Goal: Information Seeking & Learning: Learn about a topic

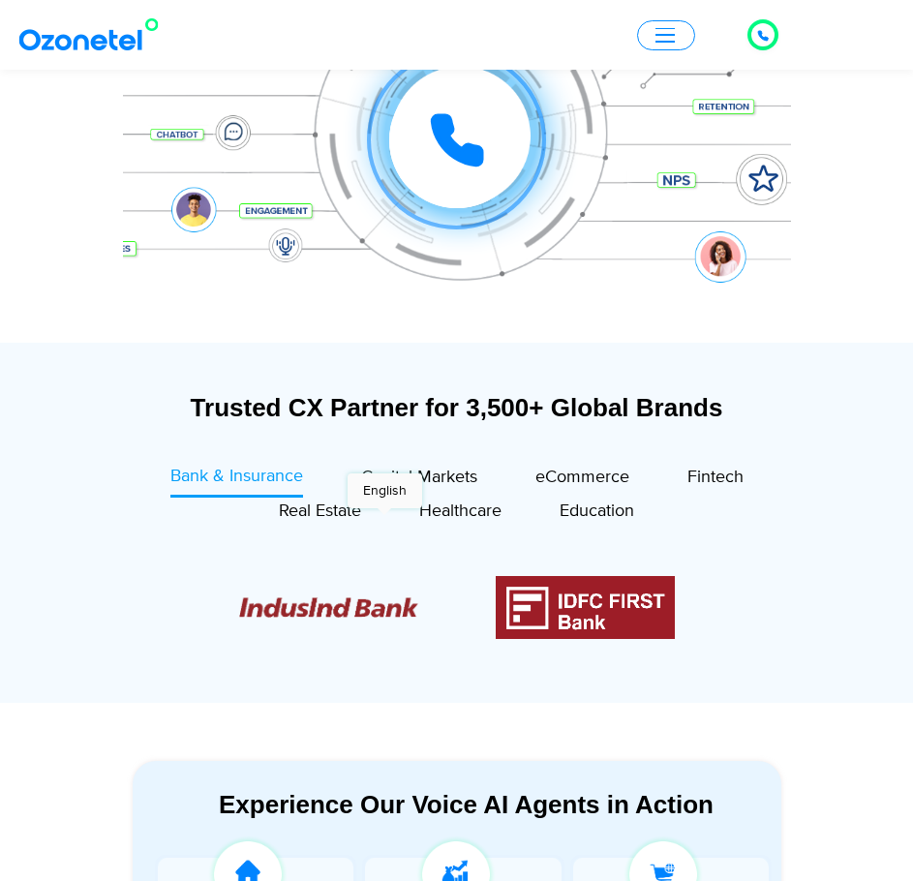
scroll to position [968, 0]
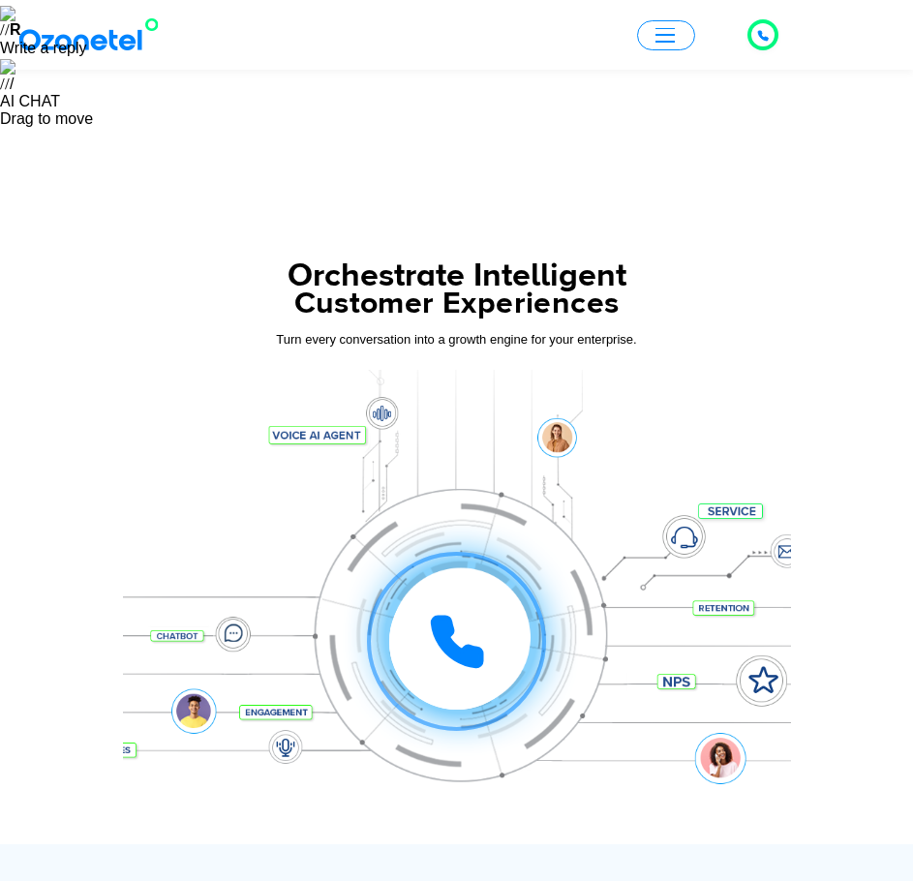
scroll to position [484, 0]
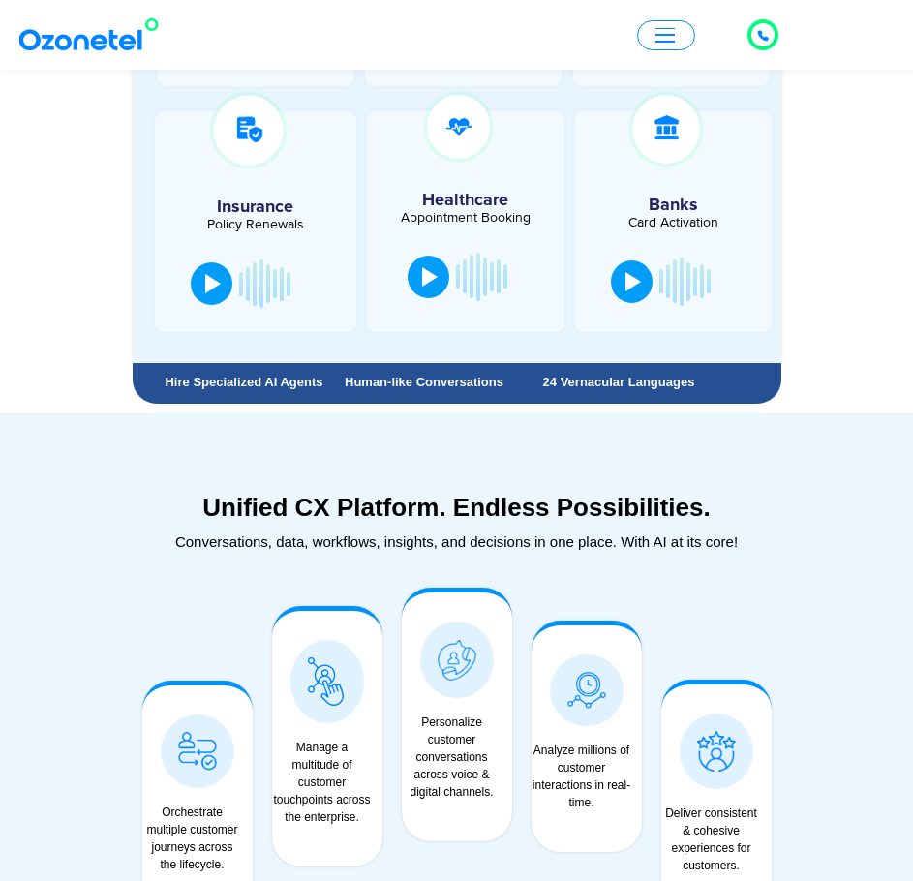
scroll to position [4065, 0]
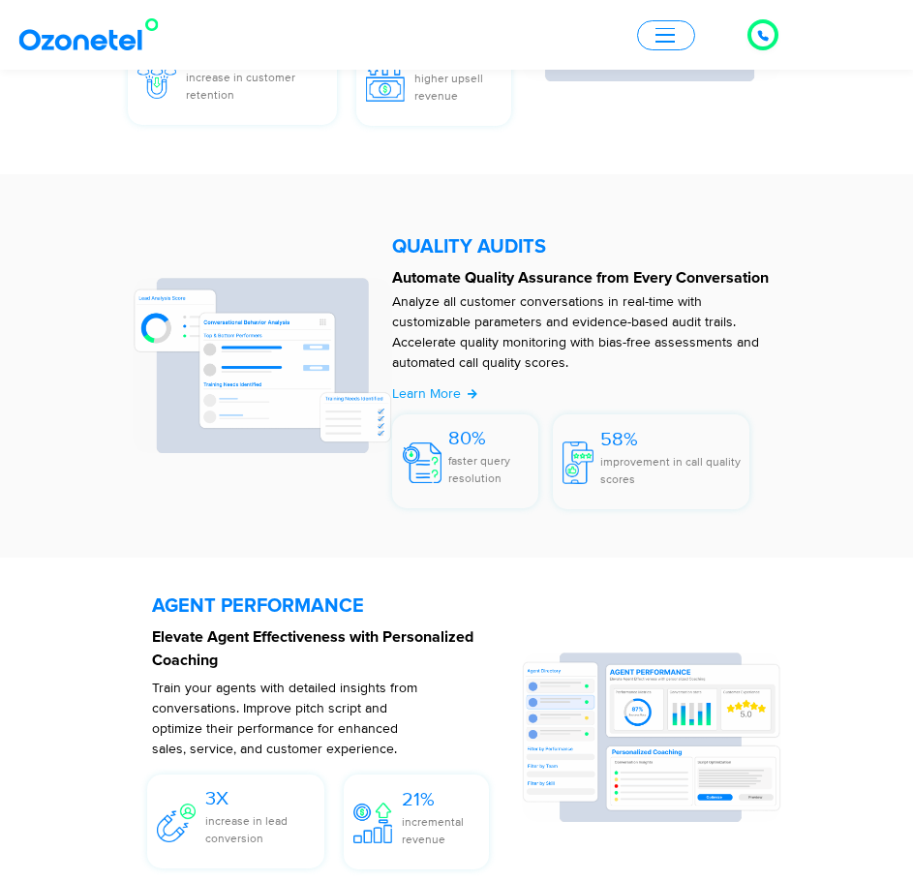
click at [656, 40] on span "button" at bounding box center [664, 35] width 19 height 15
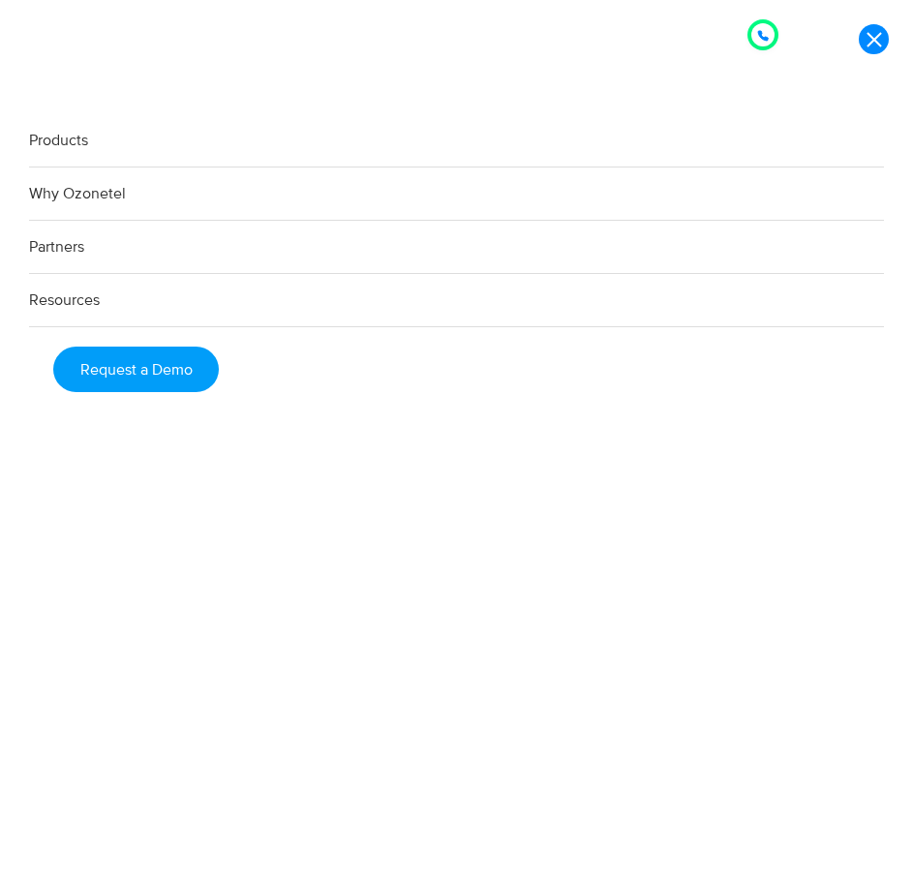
click at [74, 132] on link "Products" at bounding box center [456, 140] width 855 height 53
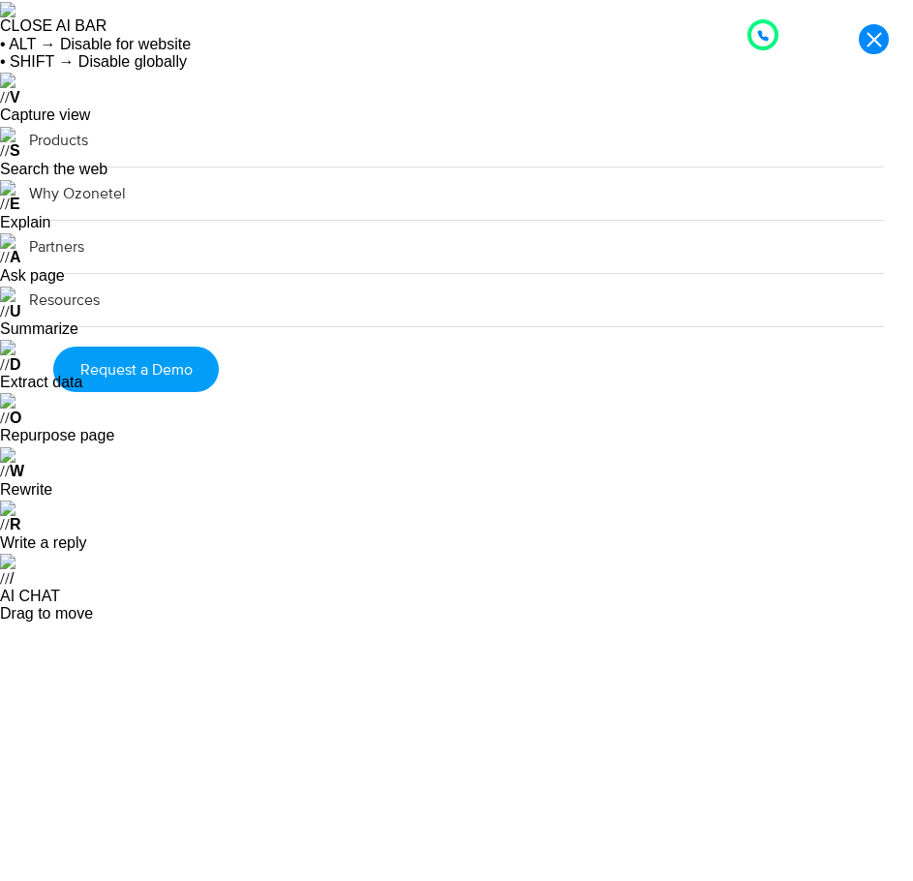
click at [65, 138] on link "Products" at bounding box center [456, 140] width 855 height 53
click at [872, 39] on link at bounding box center [873, 39] width 30 height 30
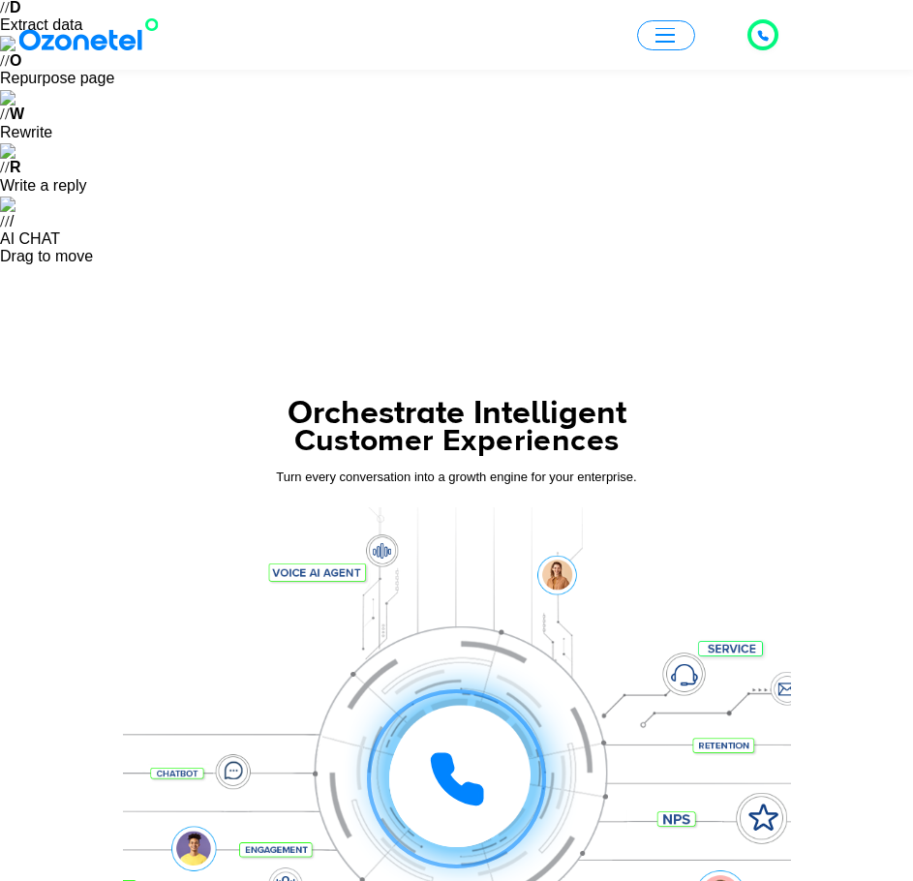
scroll to position [581, 0]
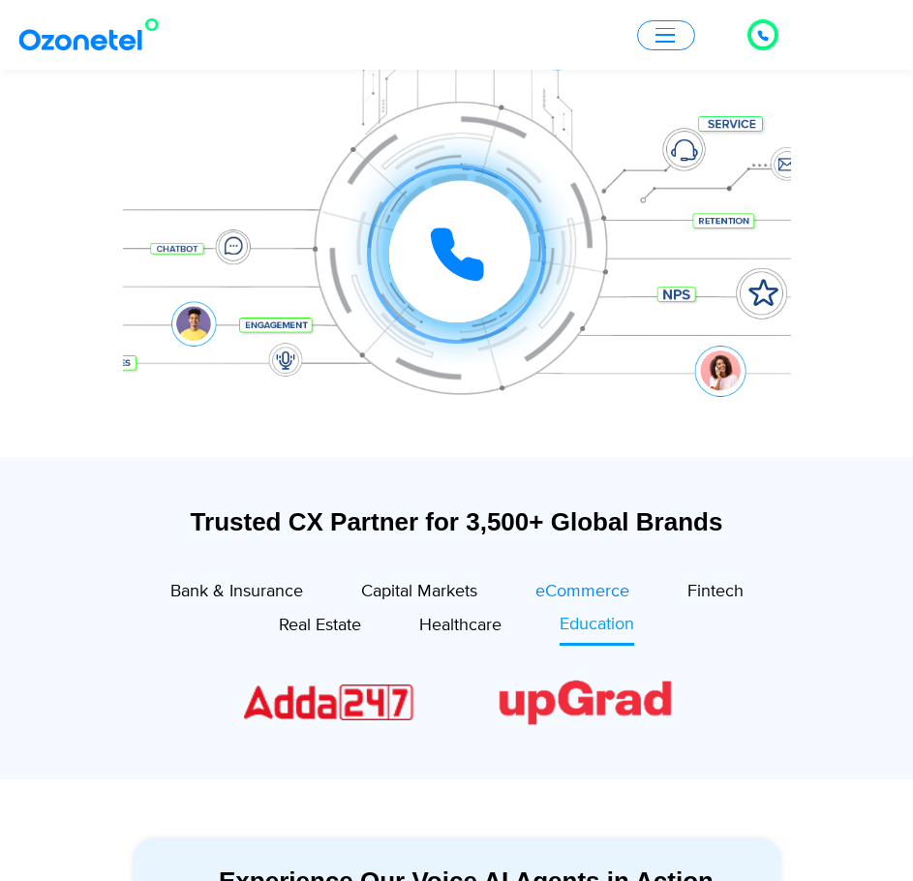
scroll to position [968, 0]
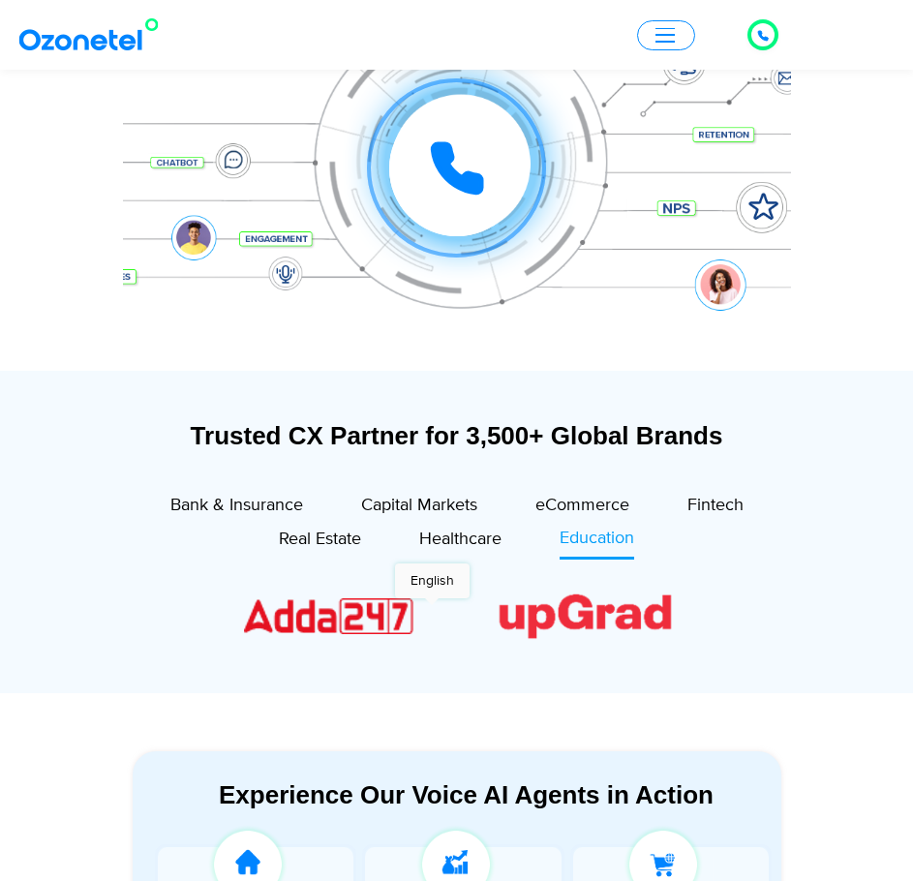
click at [690, 41] on button "button" at bounding box center [666, 35] width 58 height 30
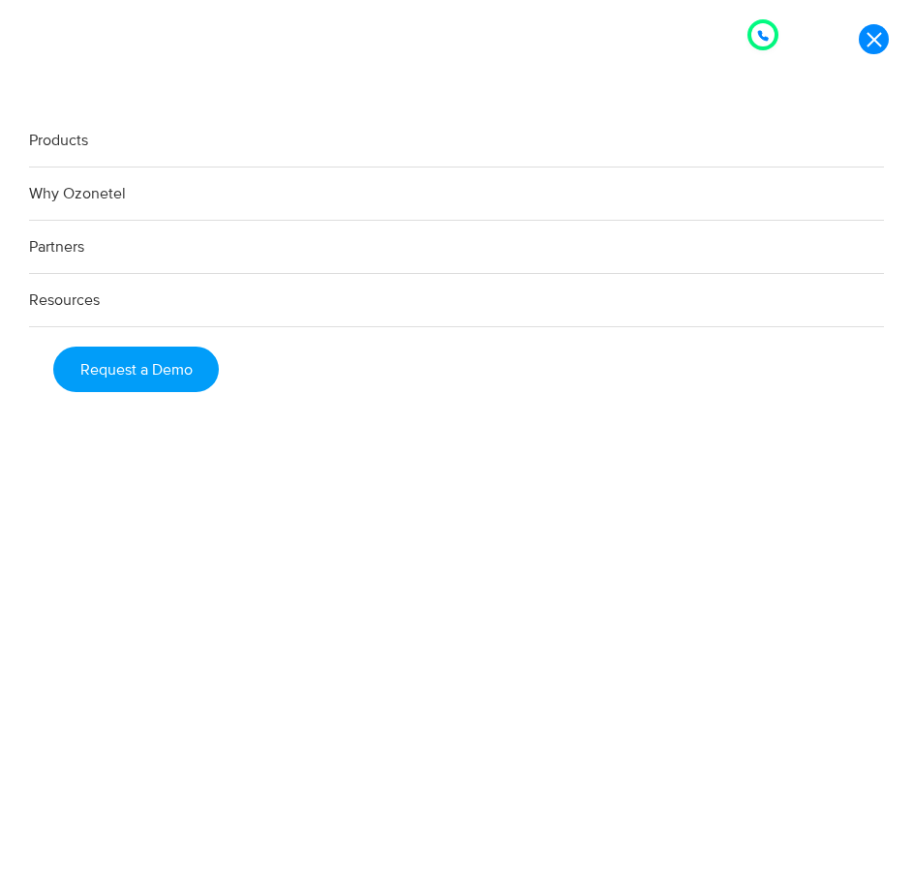
click at [92, 200] on link "Why Ozonetel" at bounding box center [456, 193] width 855 height 53
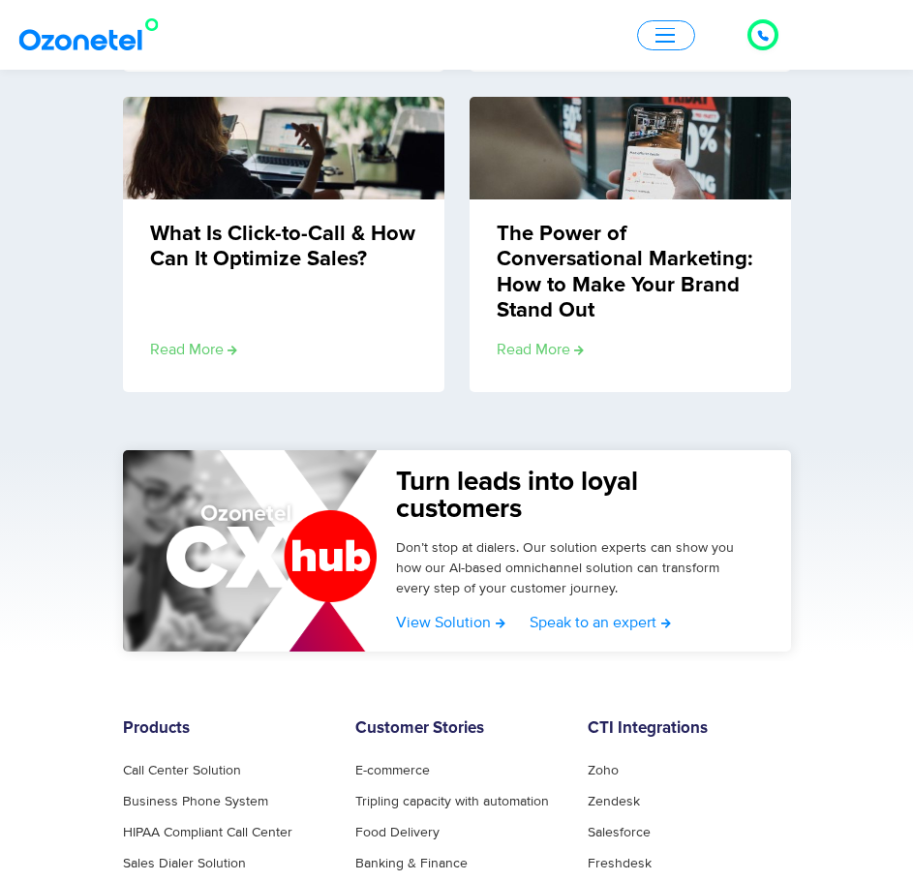
scroll to position [3331, 0]
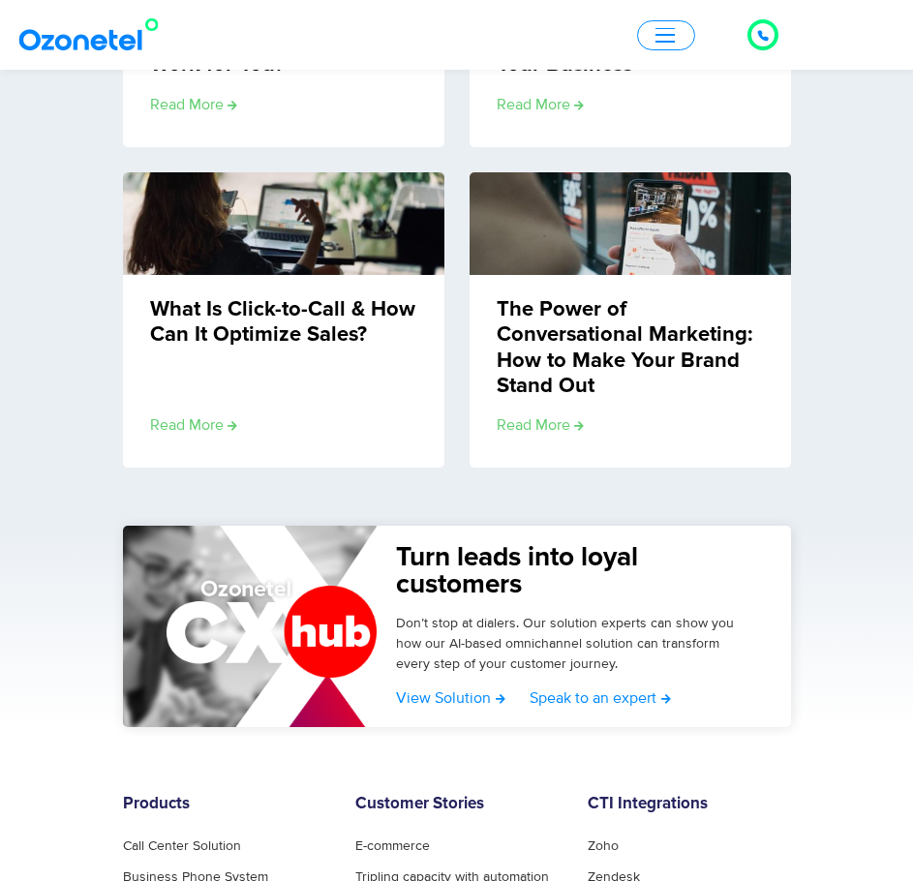
scroll to position [3235, 0]
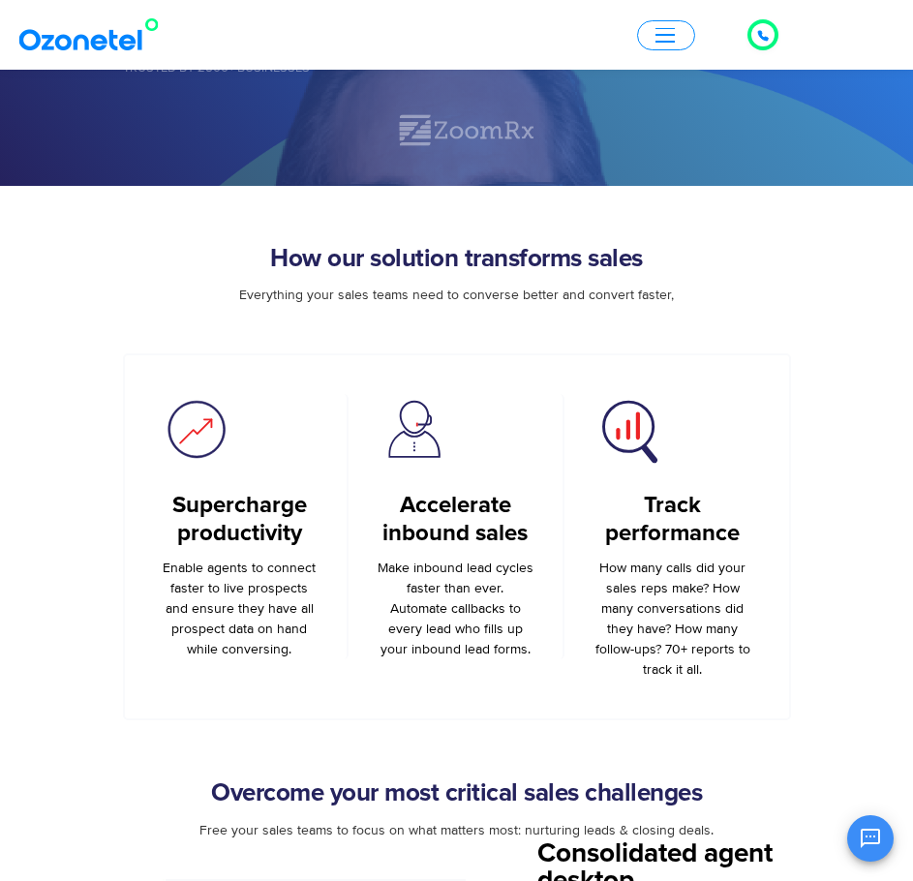
scroll to position [968, 0]
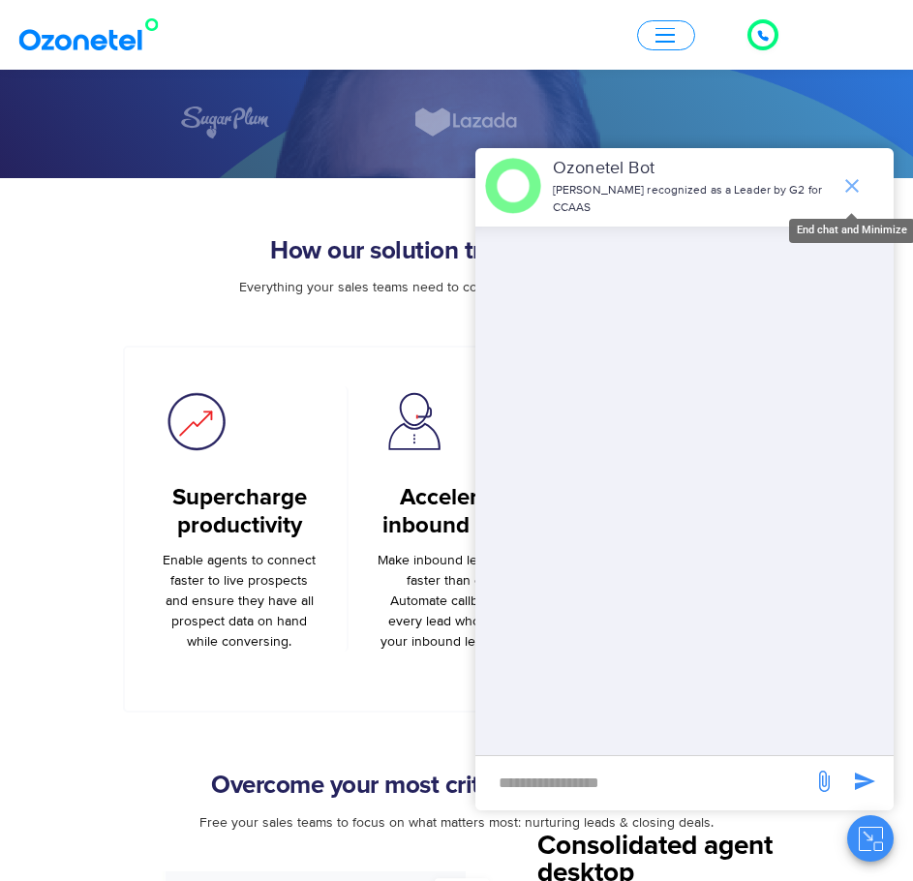
click at [855, 188] on icon "end chat or minimize" at bounding box center [852, 186] width 14 height 14
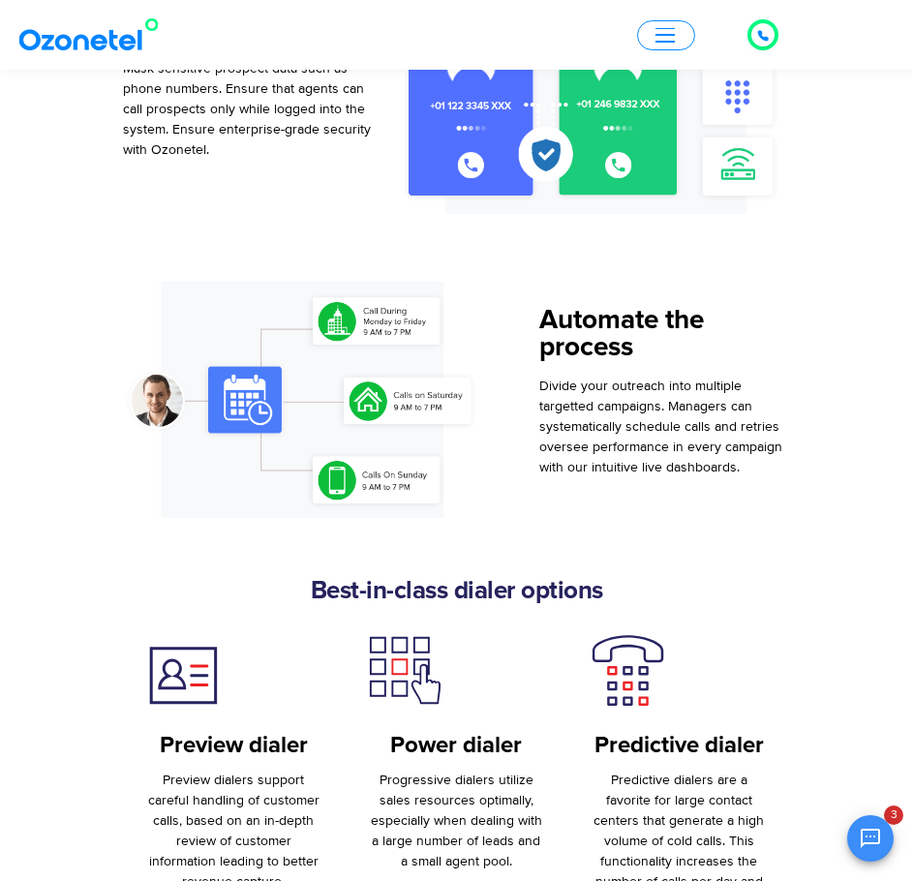
scroll to position [2226, 0]
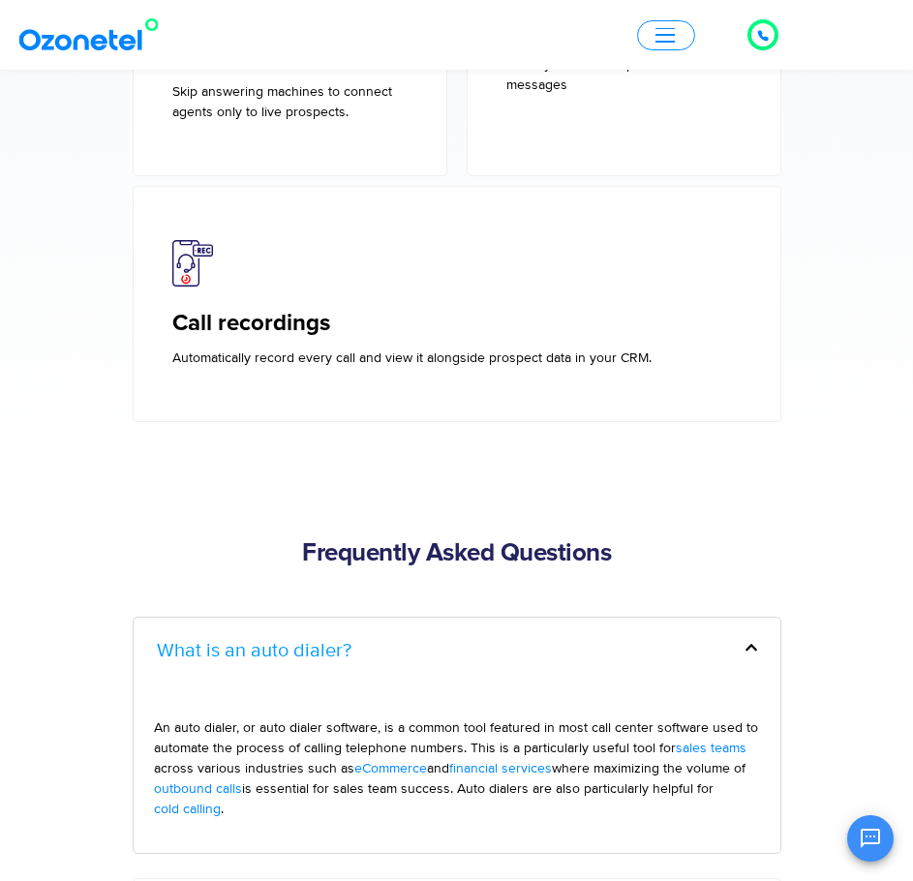
scroll to position [6581, 0]
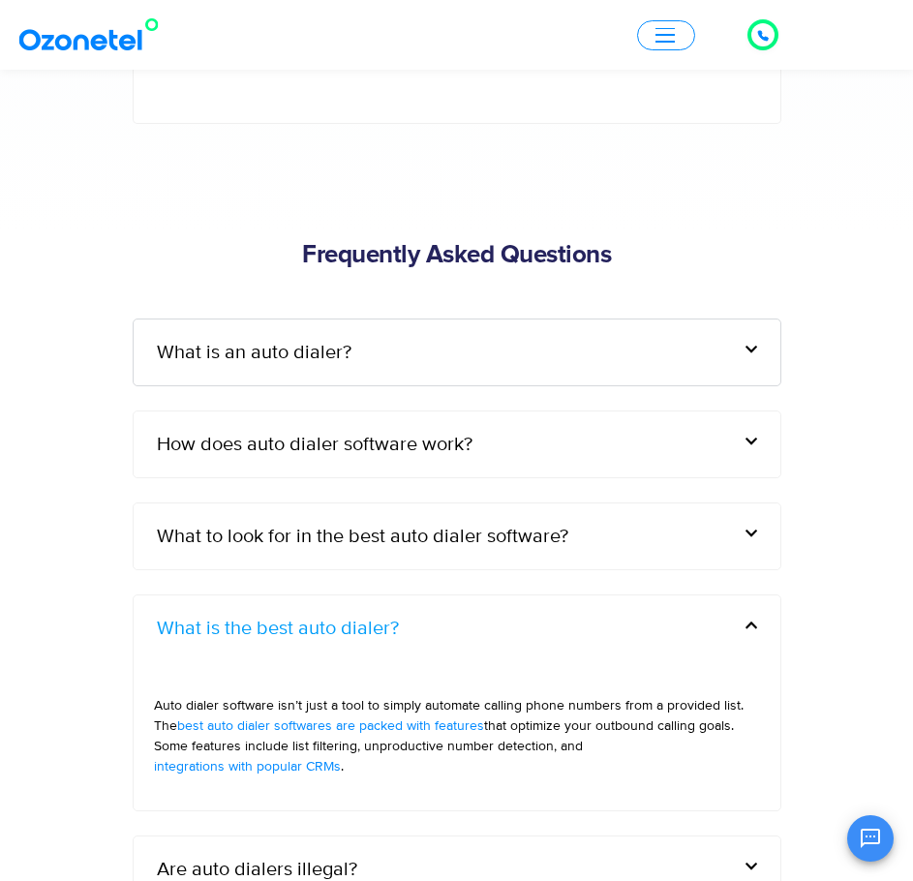
scroll to position [6969, 0]
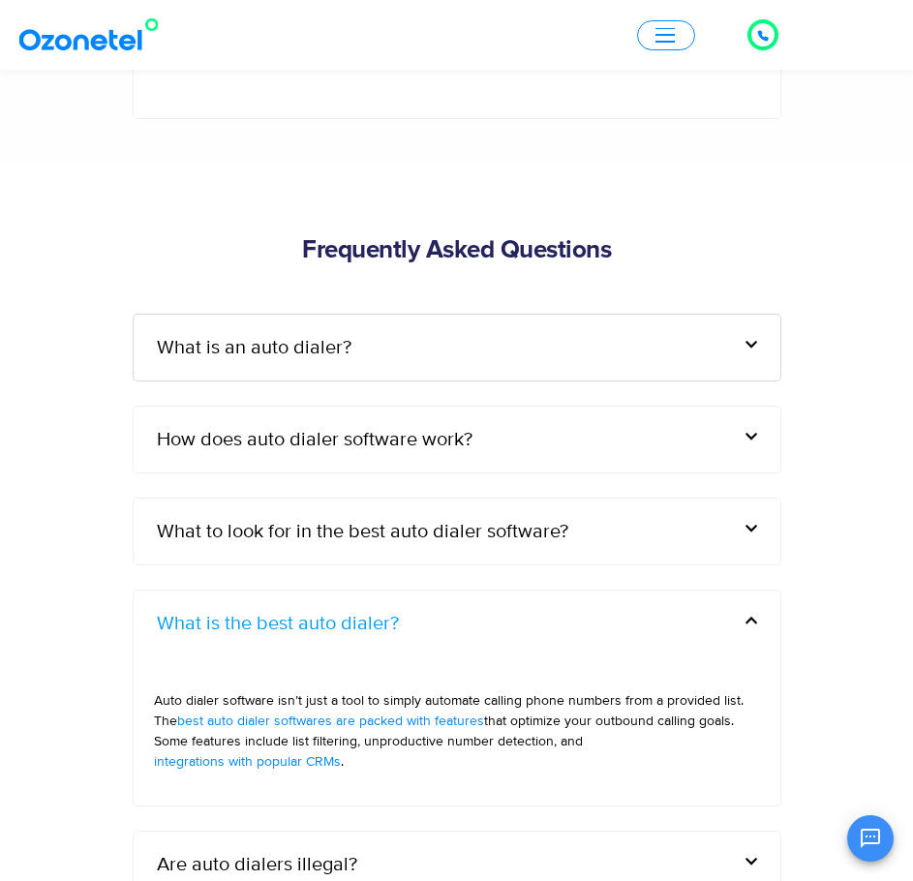
click at [605, 831] on div "Are auto dialers illegal?" at bounding box center [457, 864] width 647 height 66
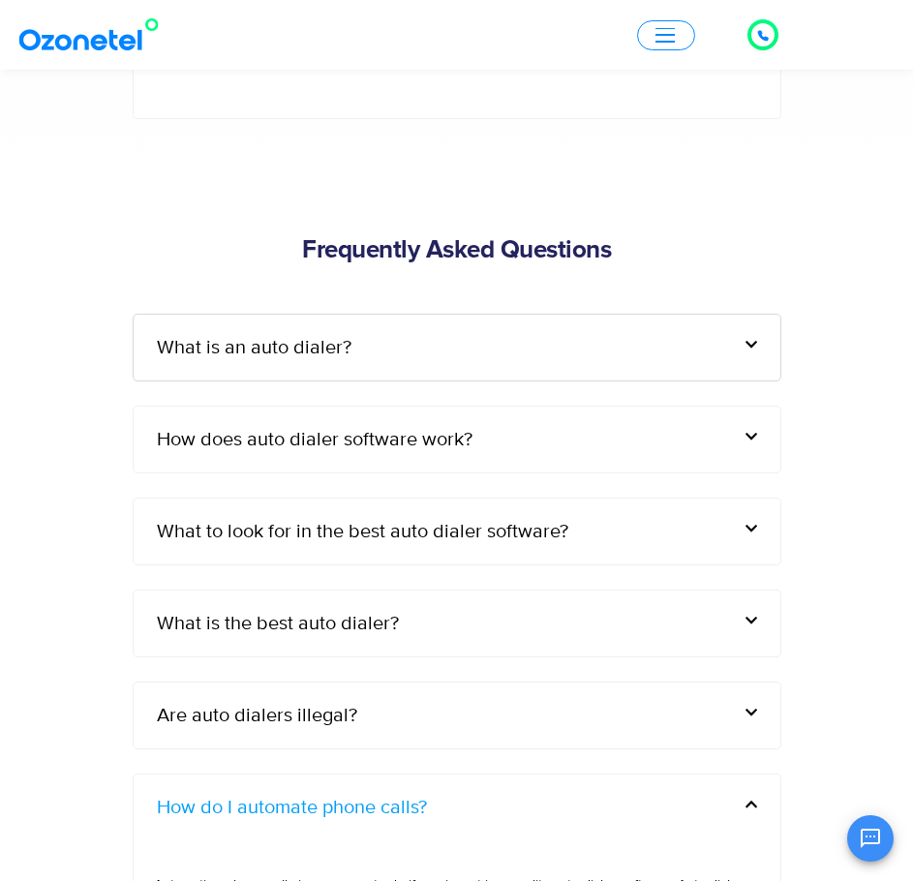
click at [701, 26] on div "Click to talk to us! Call in progress... 1 2 3 4 5 6 7 8 9 # 0 Products AI & CX…" at bounding box center [456, 35] width 913 height 45
click at [678, 35] on button "button" at bounding box center [666, 35] width 58 height 30
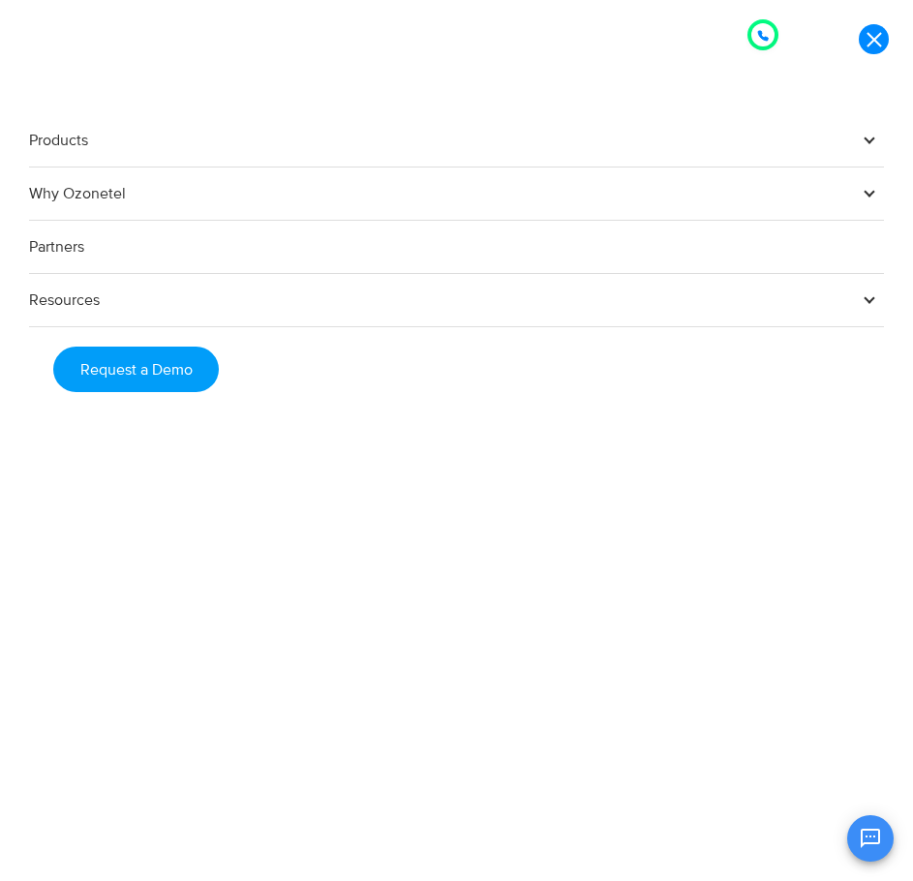
click at [69, 295] on link "Resources" at bounding box center [456, 300] width 855 height 53
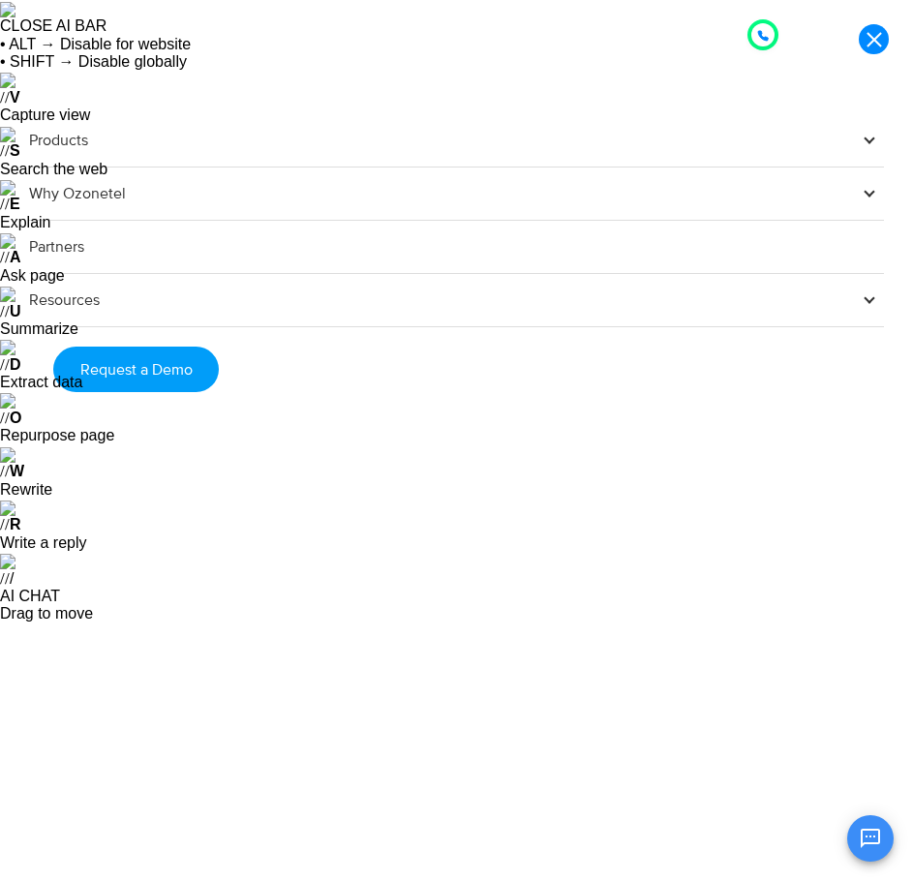
click at [875, 300] on span at bounding box center [869, 298] width 29 height 29
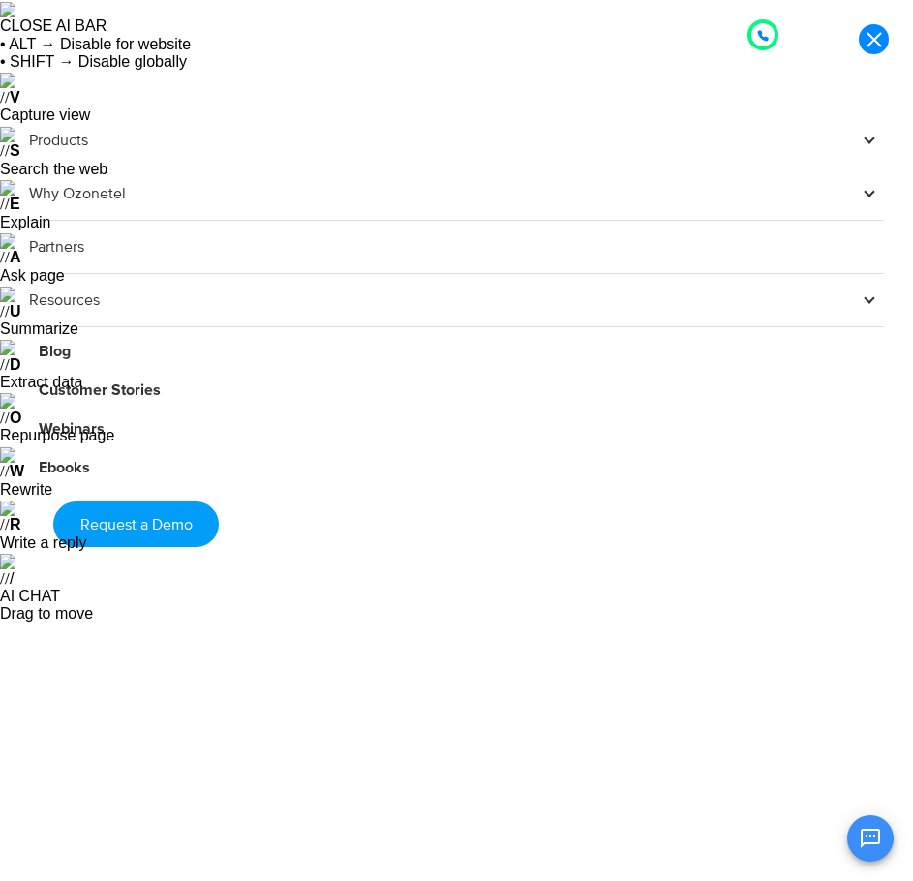
click at [864, 139] on span at bounding box center [869, 138] width 29 height 29
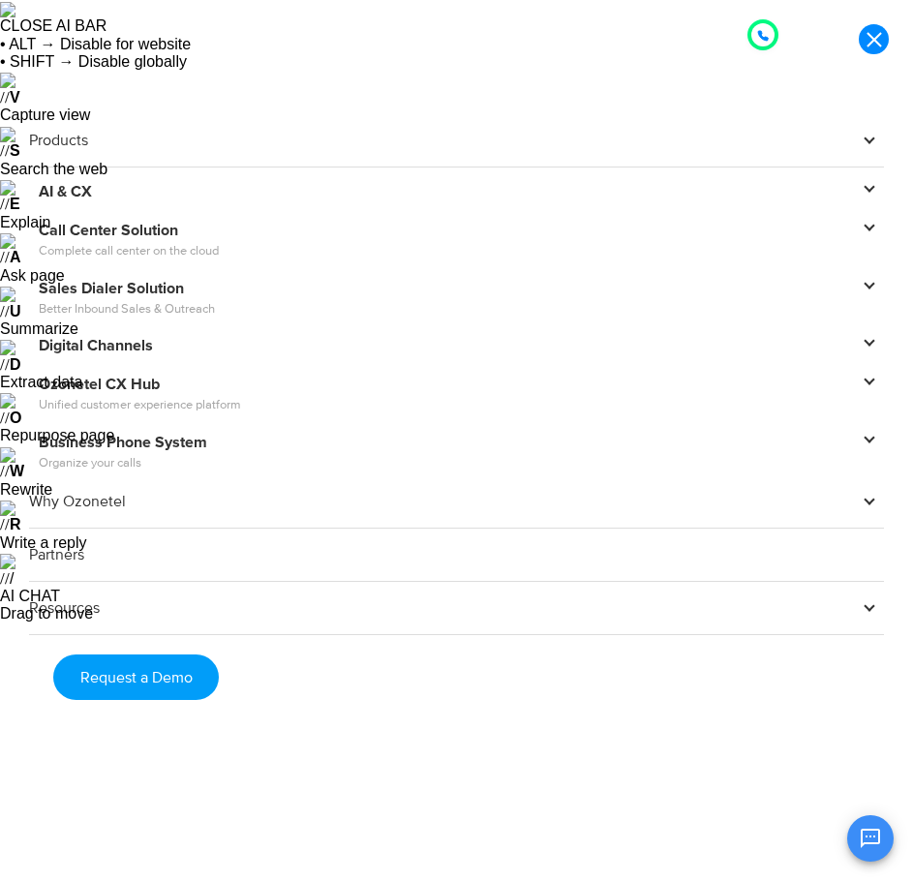
click at [865, 503] on span at bounding box center [869, 499] width 29 height 29
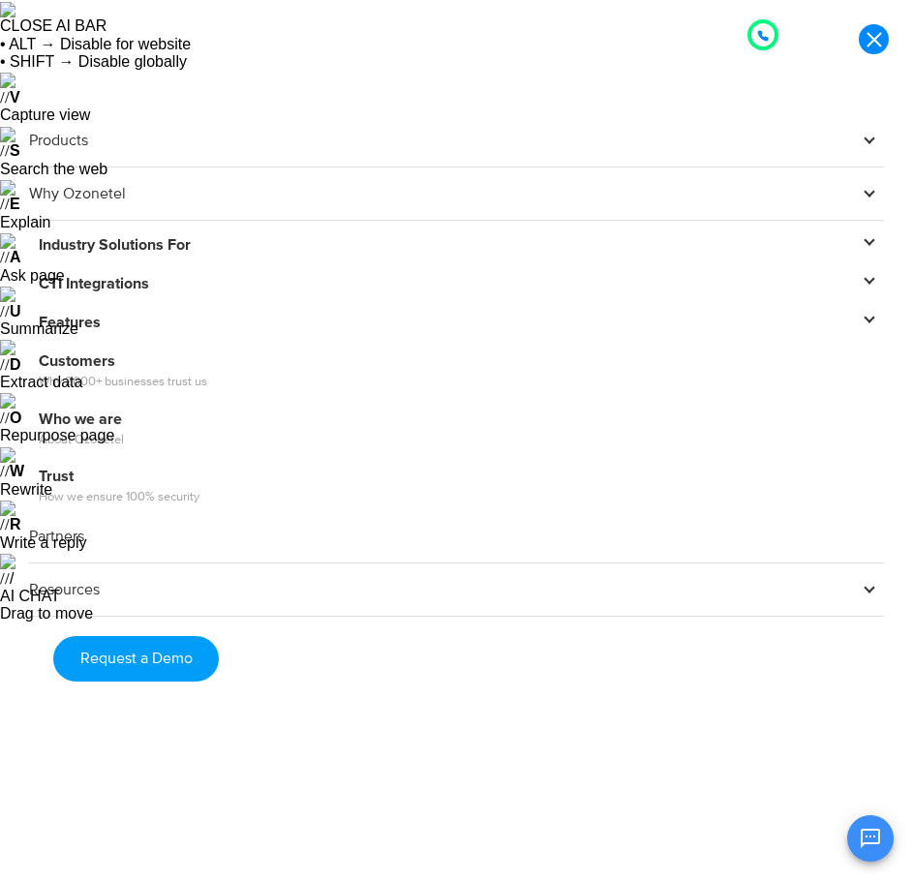
click at [875, 241] on span at bounding box center [869, 240] width 29 height 29
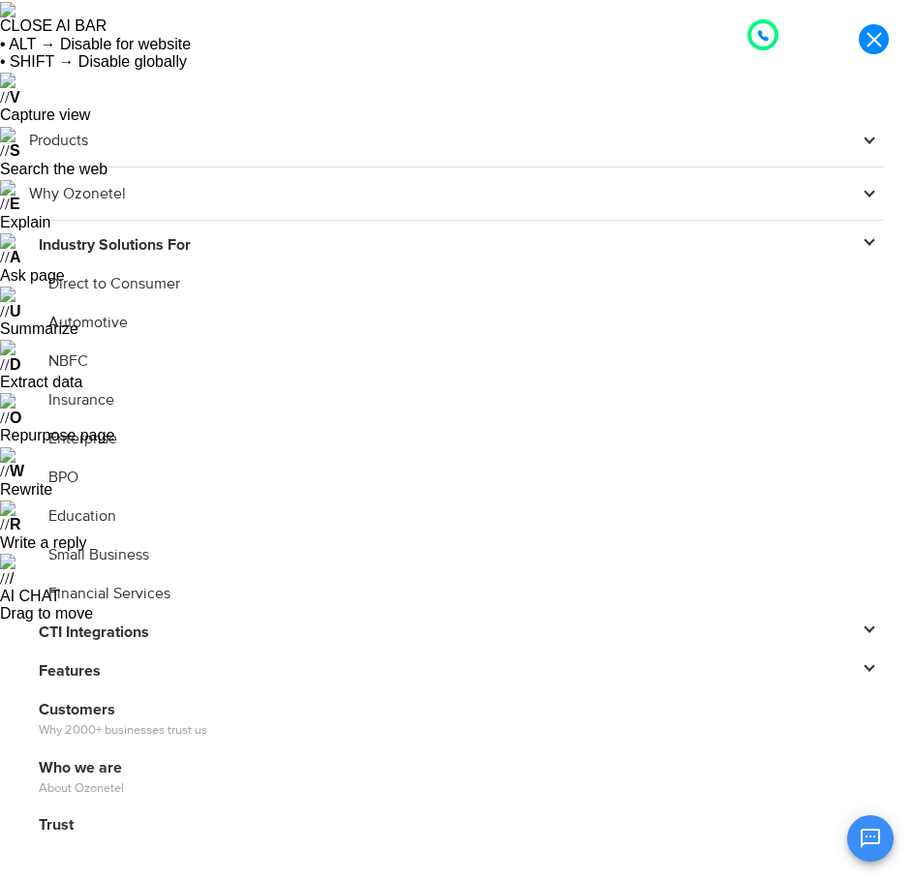
click at [76, 549] on link "Small Business" at bounding box center [456, 554] width 855 height 29
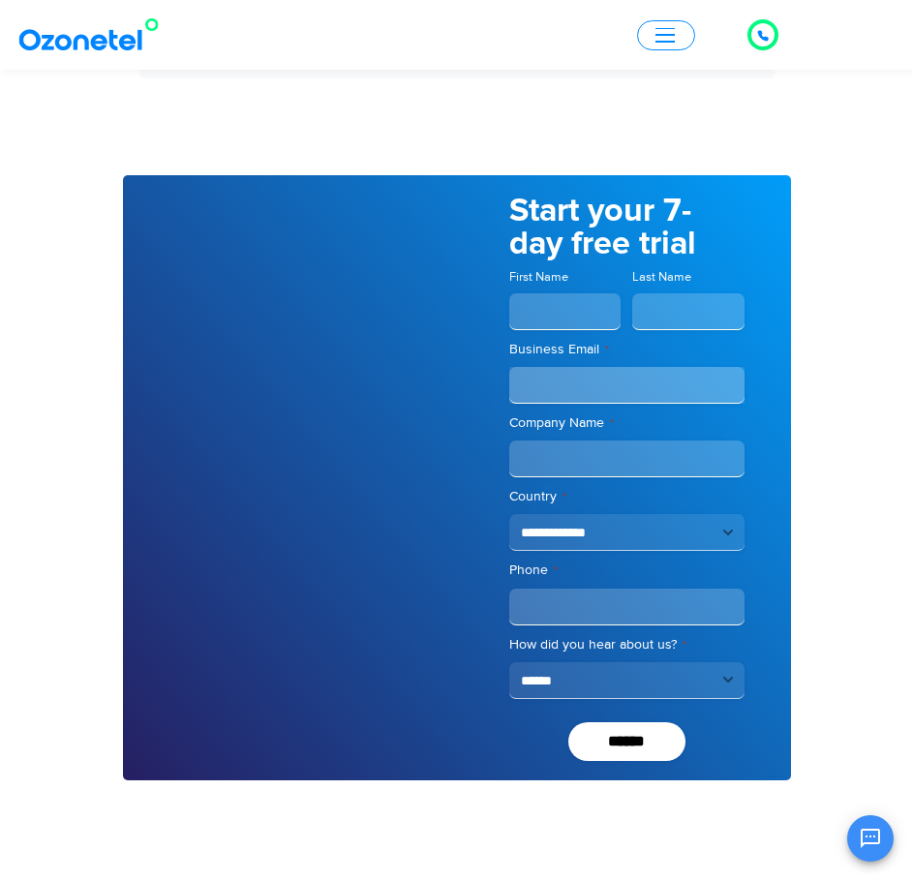
scroll to position [5832, 0]
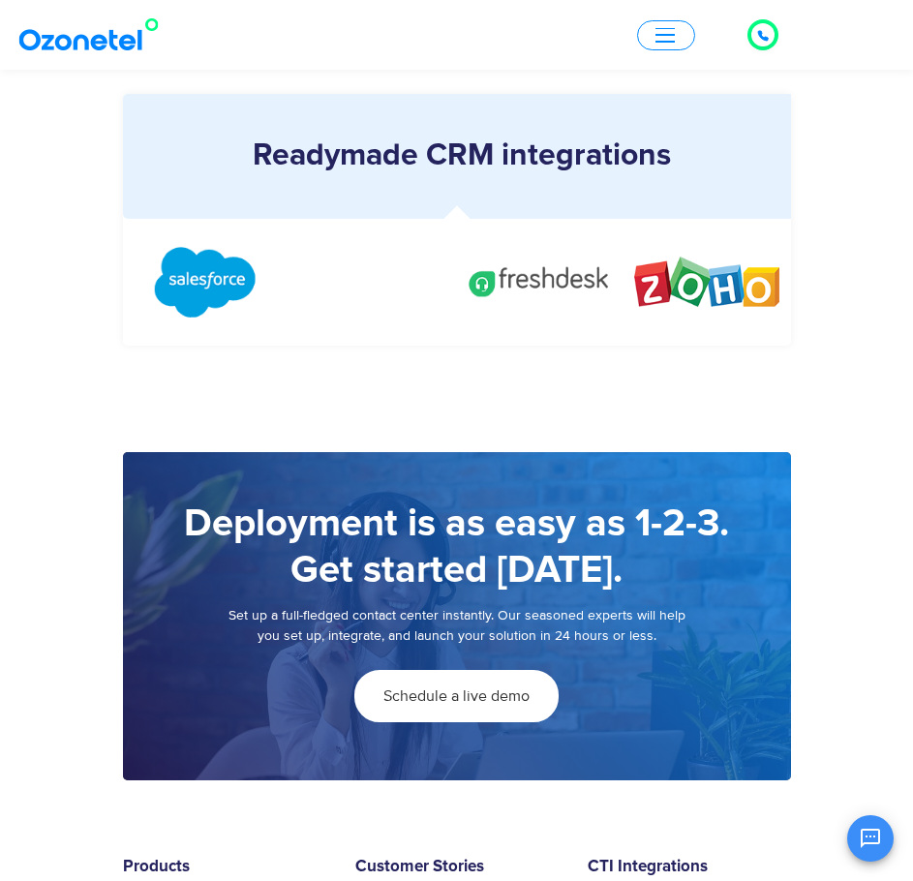
scroll to position [3291, 0]
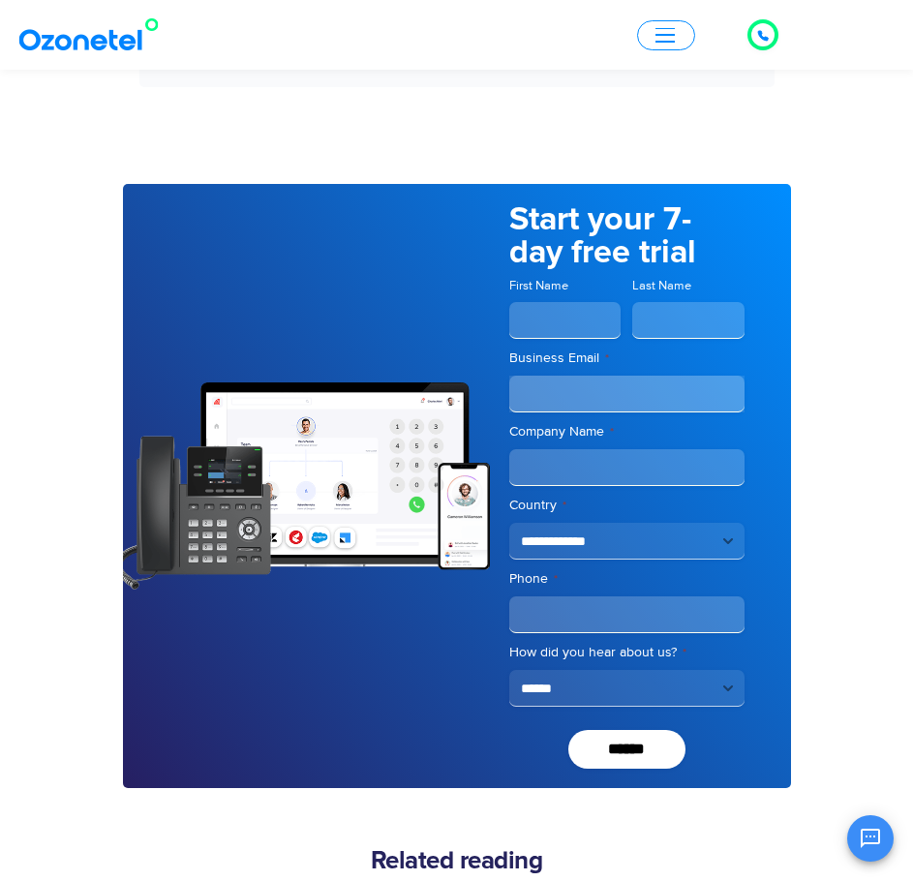
scroll to position [4961, 0]
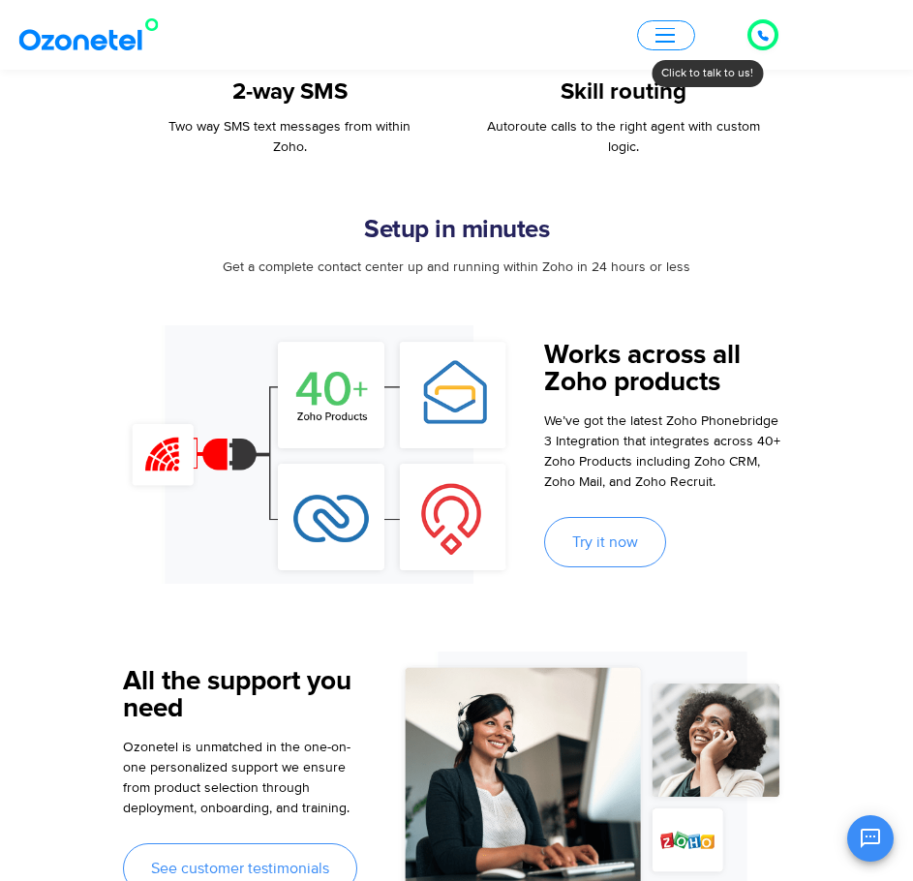
scroll to position [1839, 0]
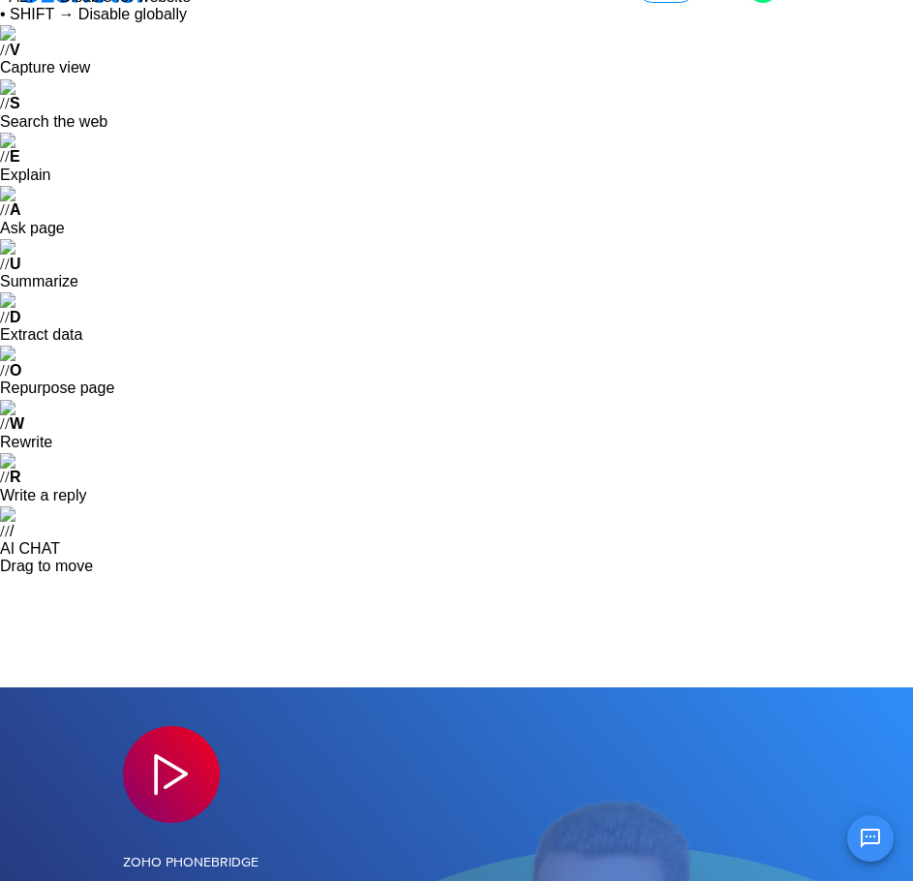
scroll to position [0, 0]
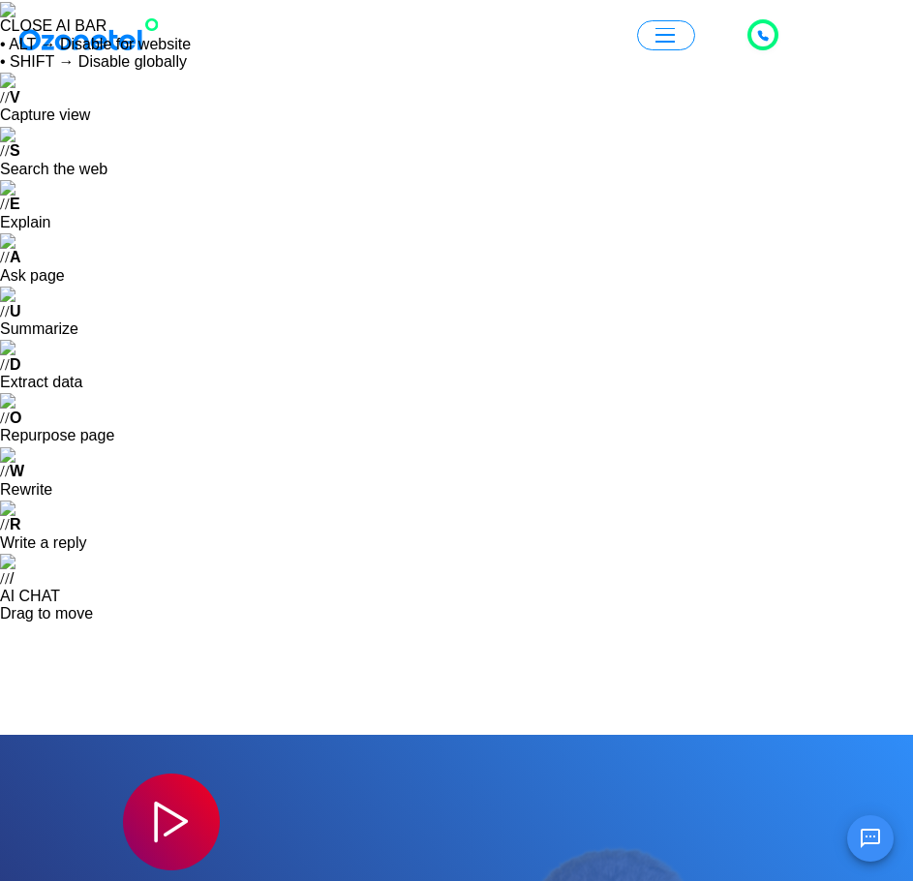
click at [653, 32] on button "button" at bounding box center [666, 35] width 58 height 30
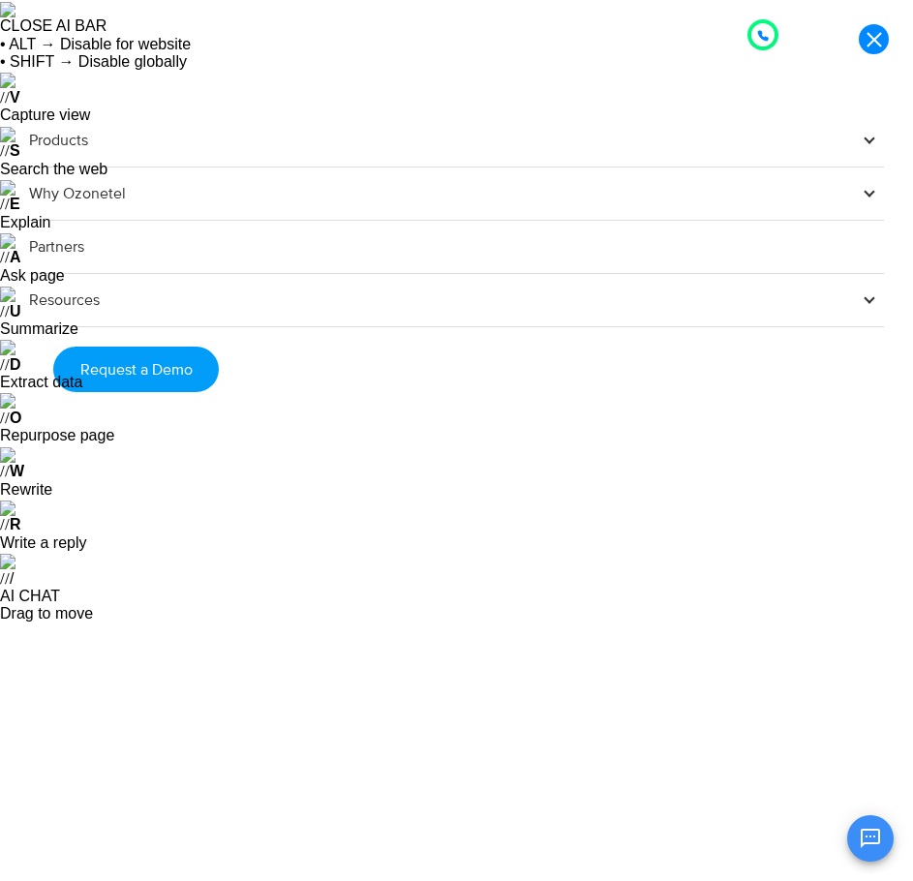
click at [61, 192] on link "Why Ozonetel" at bounding box center [456, 193] width 855 height 53
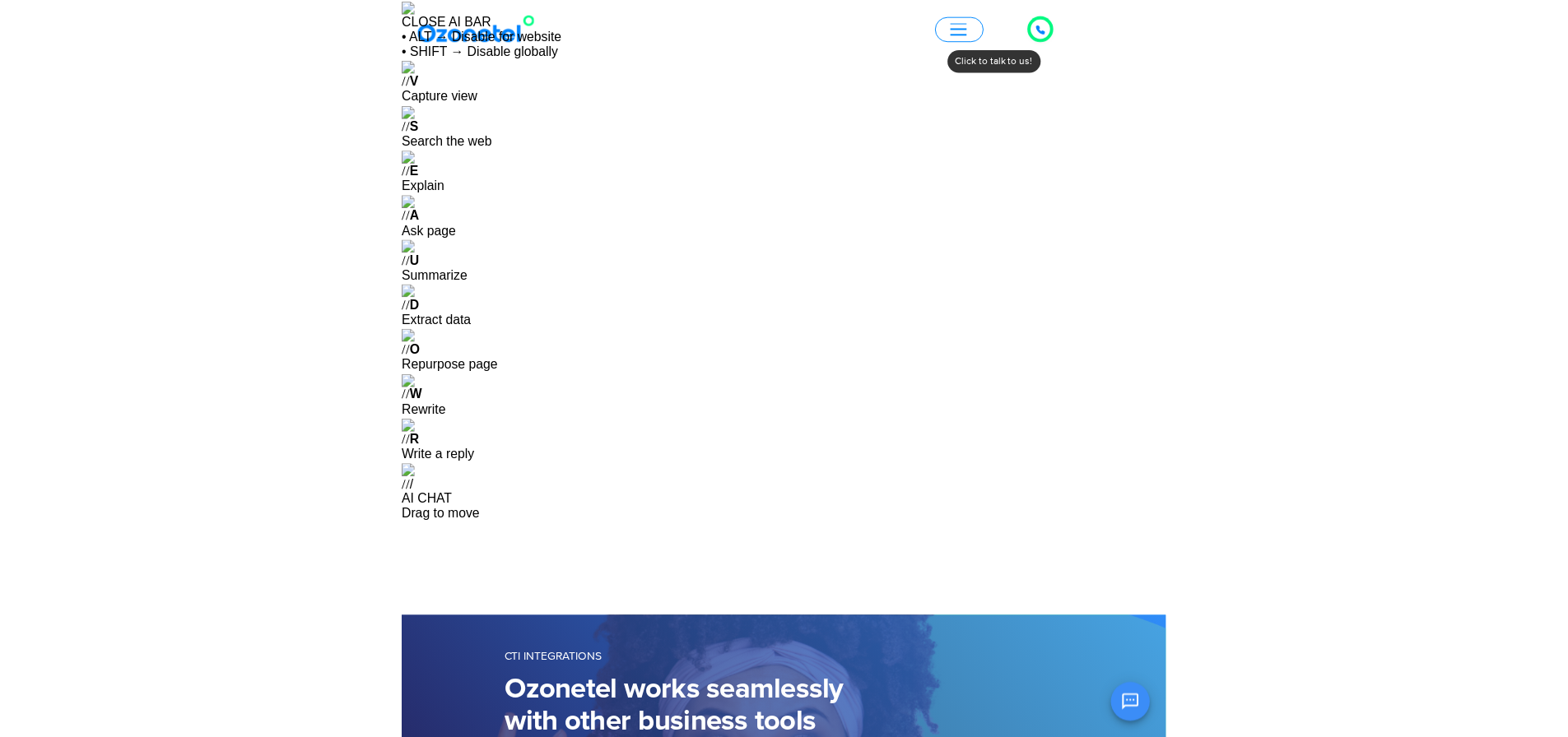
scroll to position [99, 0]
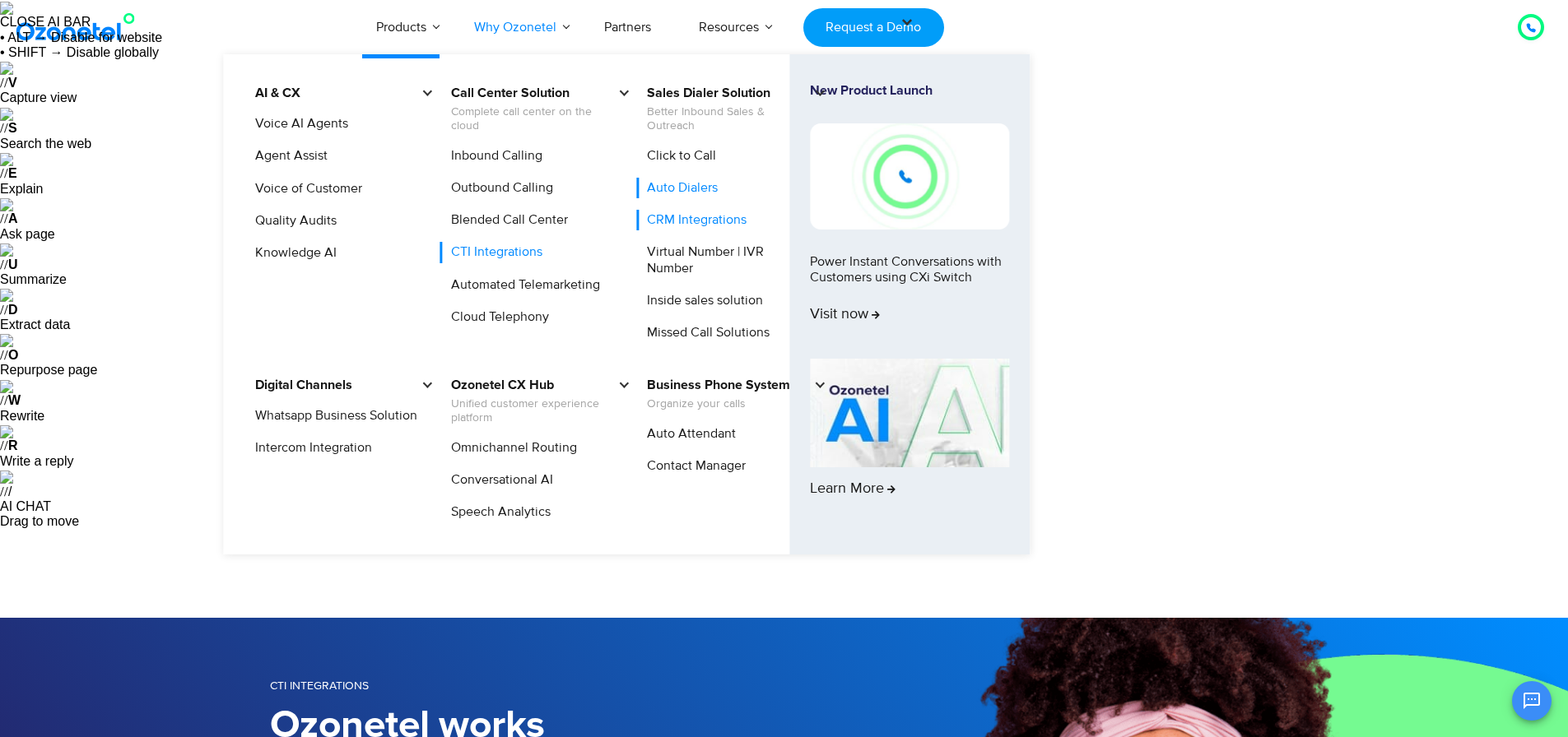
click at [673, 187] on link "Auto Dialers" at bounding box center [678, 188] width 84 height 20
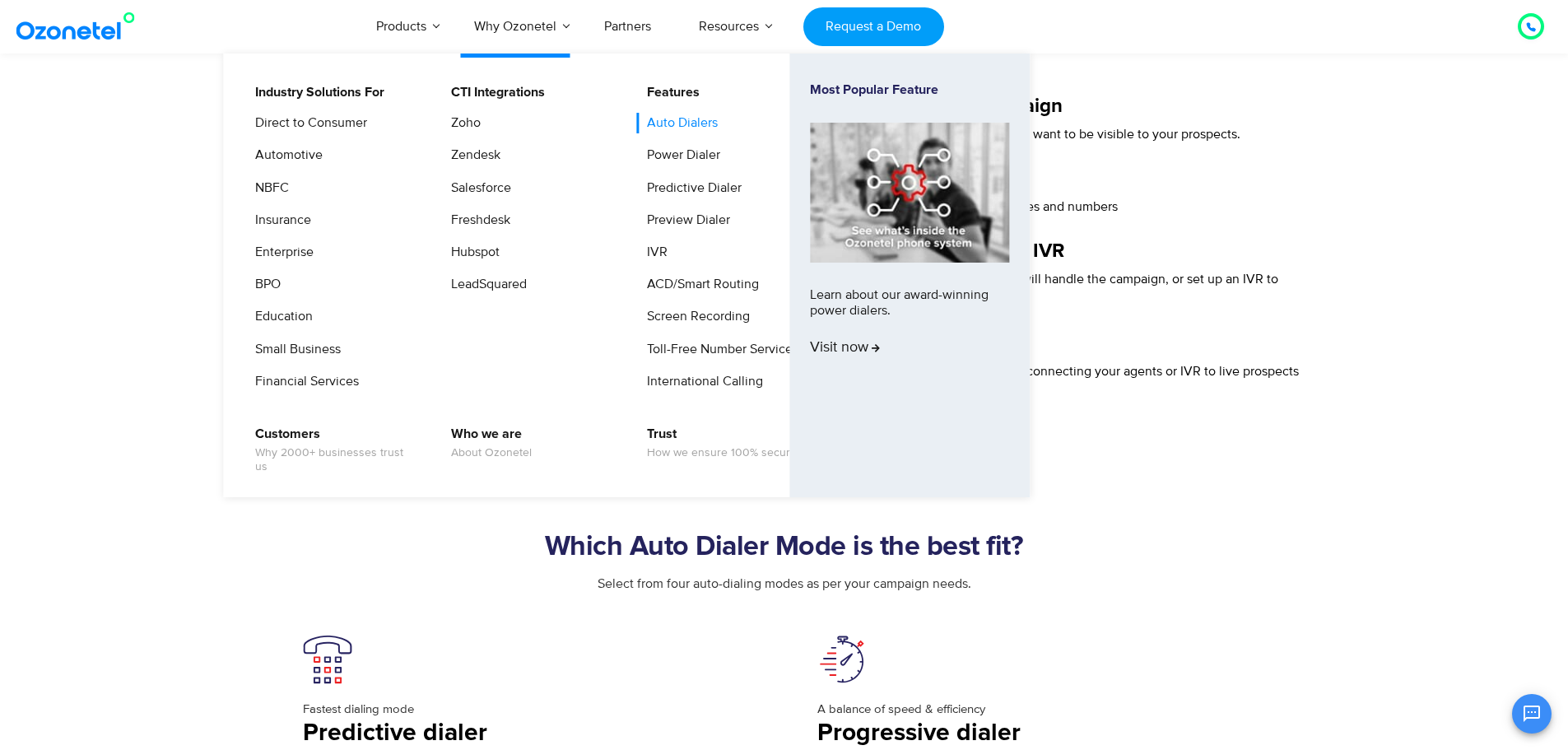
scroll to position [2798, 0]
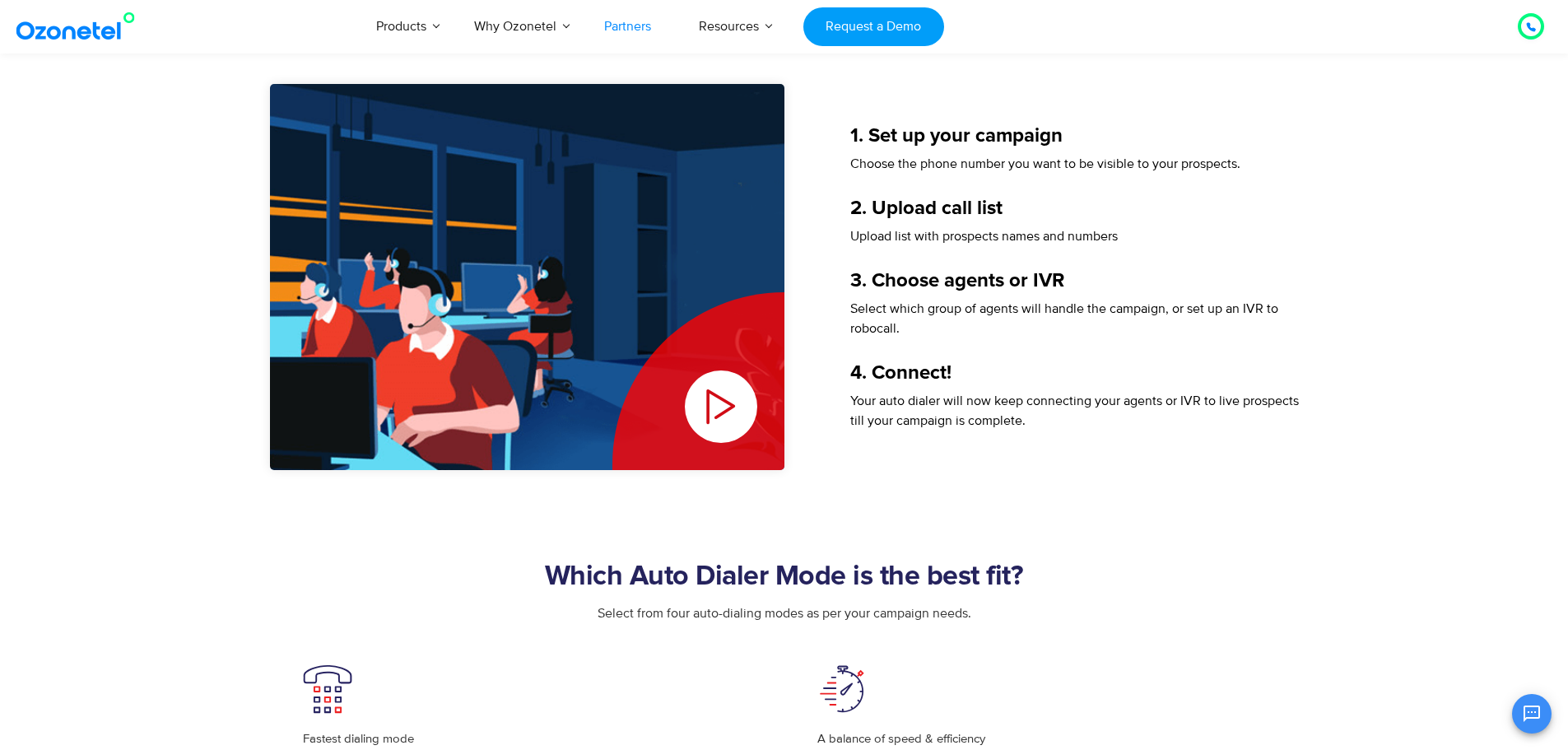
click at [623, 33] on link "Partners" at bounding box center [627, 26] width 94 height 54
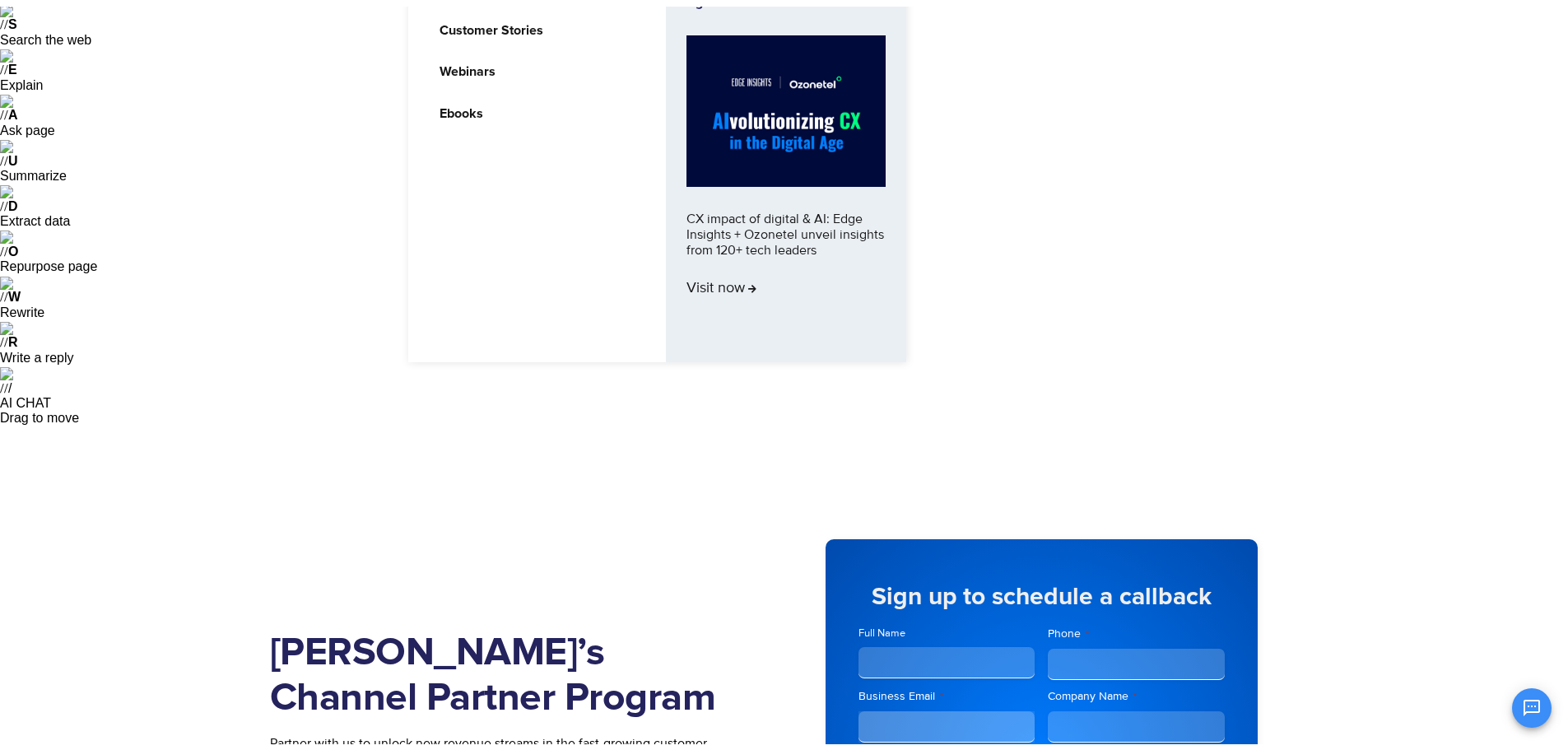
scroll to position [165, 0]
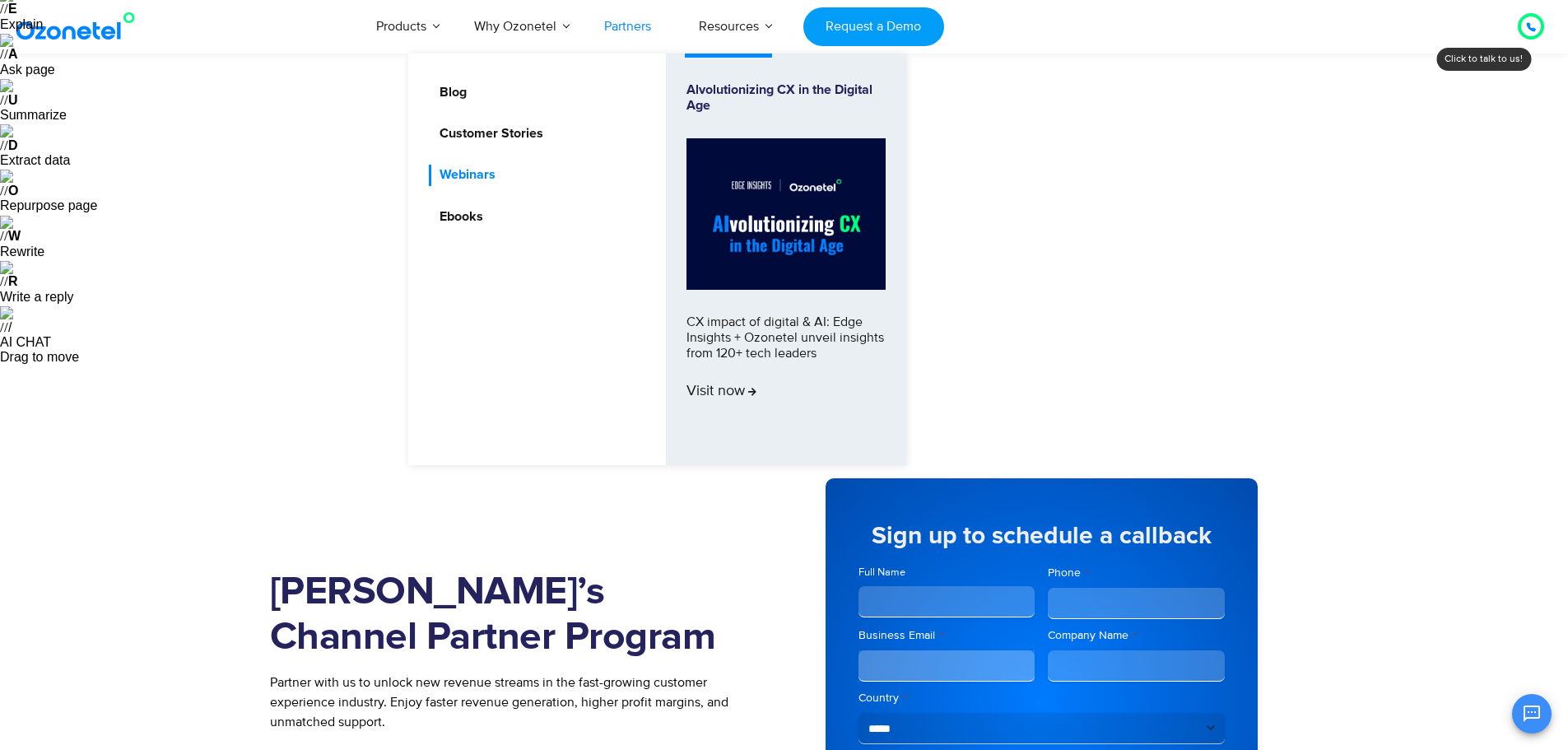
click at [480, 175] on link "Webinars" at bounding box center [463, 175] width 69 height 20
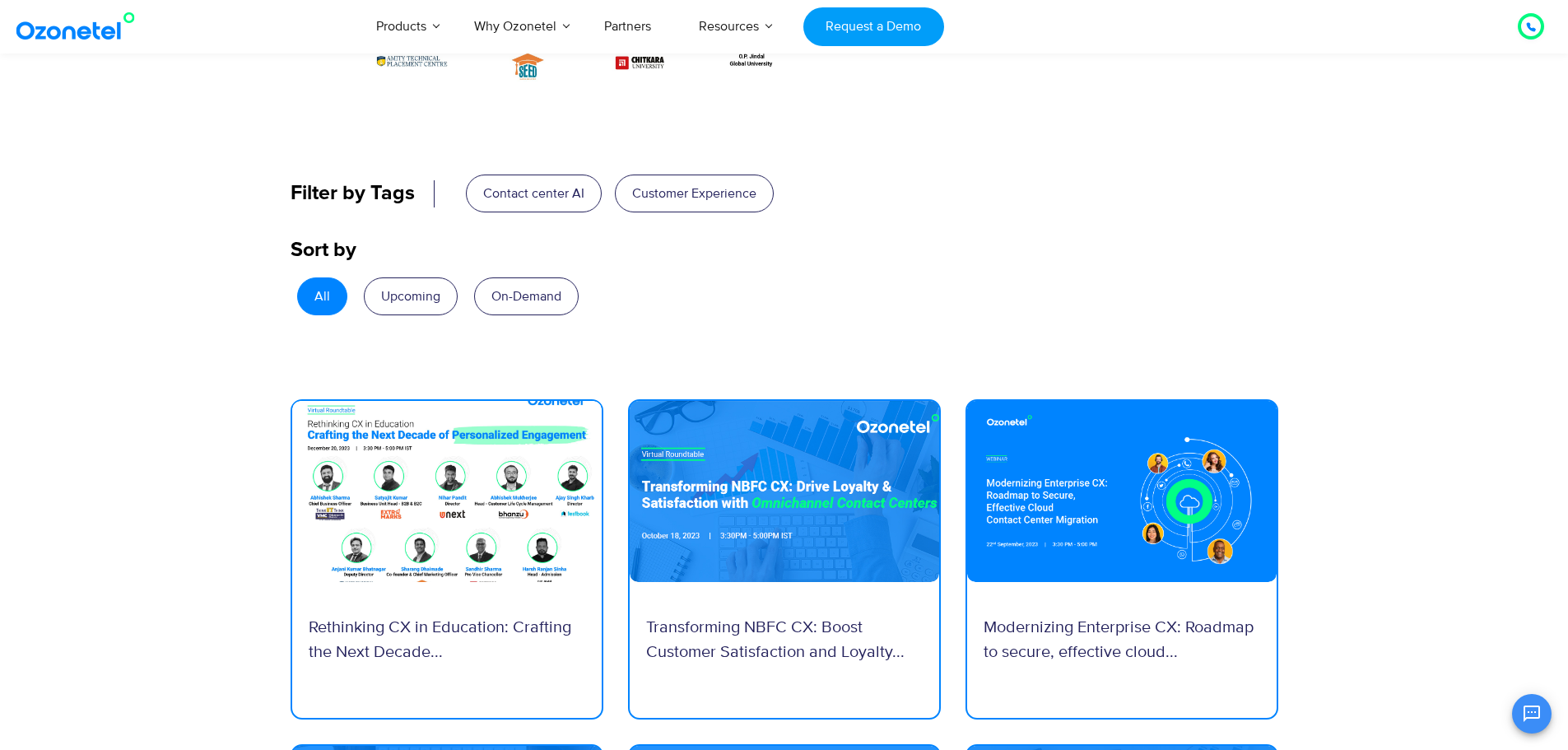
scroll to position [1152, 0]
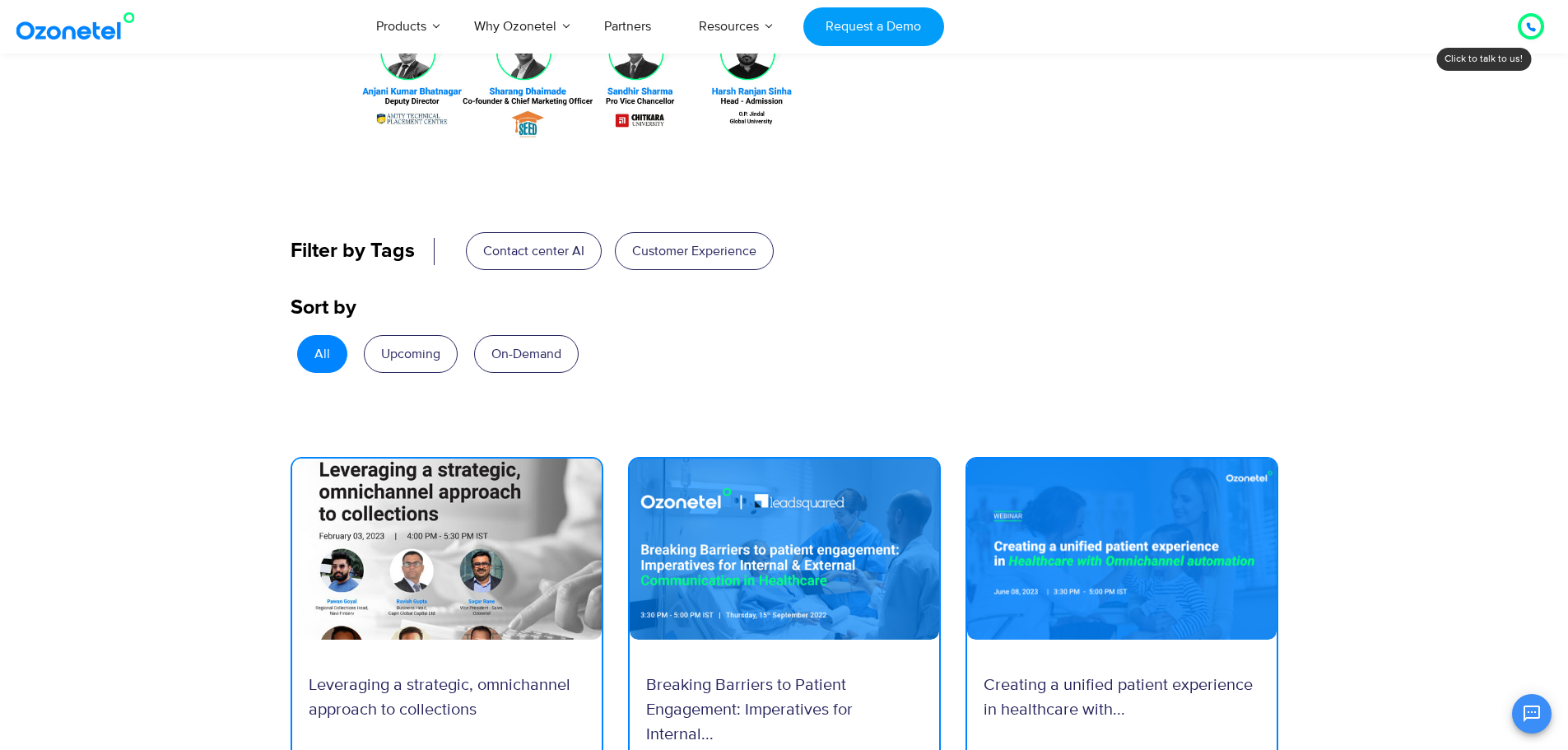
scroll to position [987, 0]
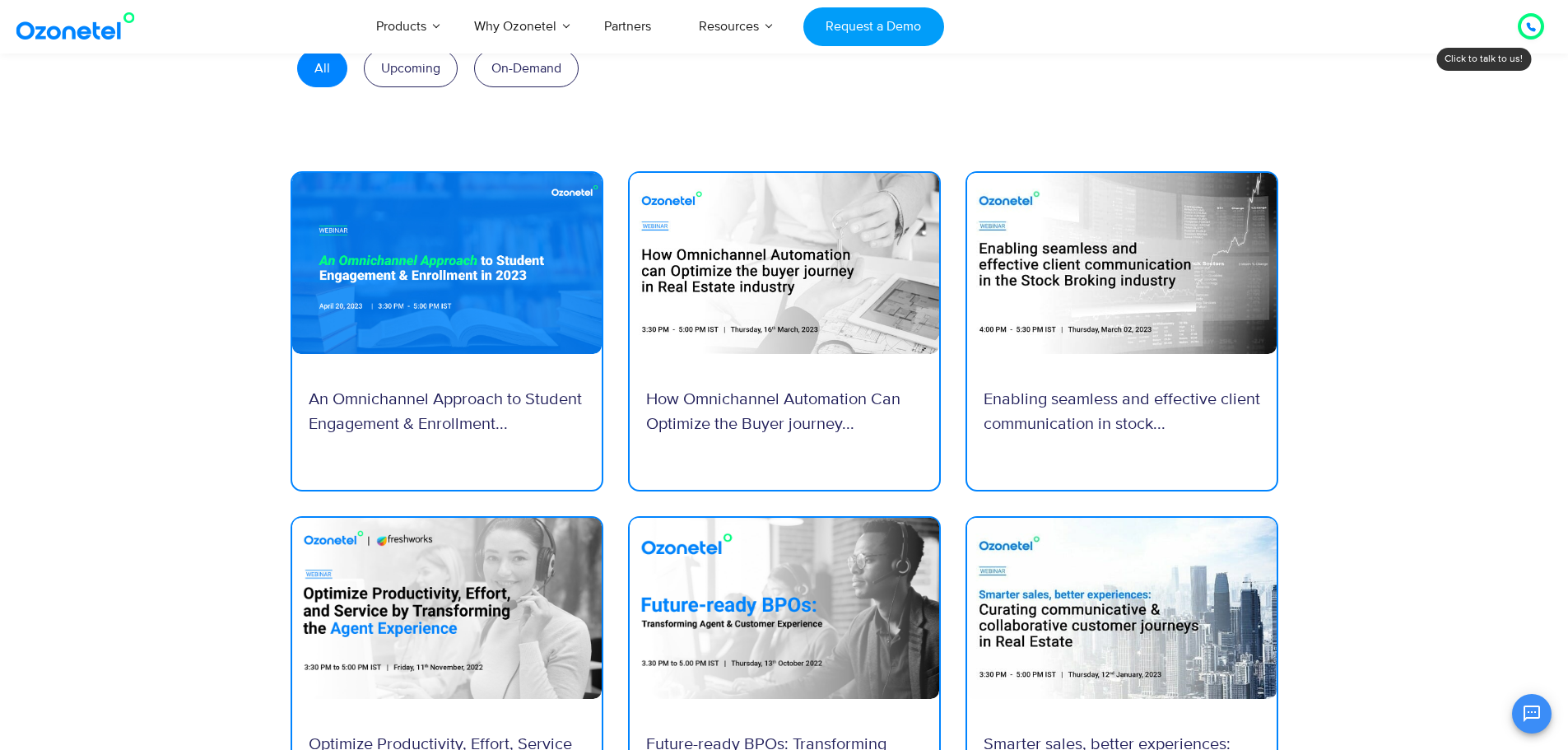
scroll to position [1317, 0]
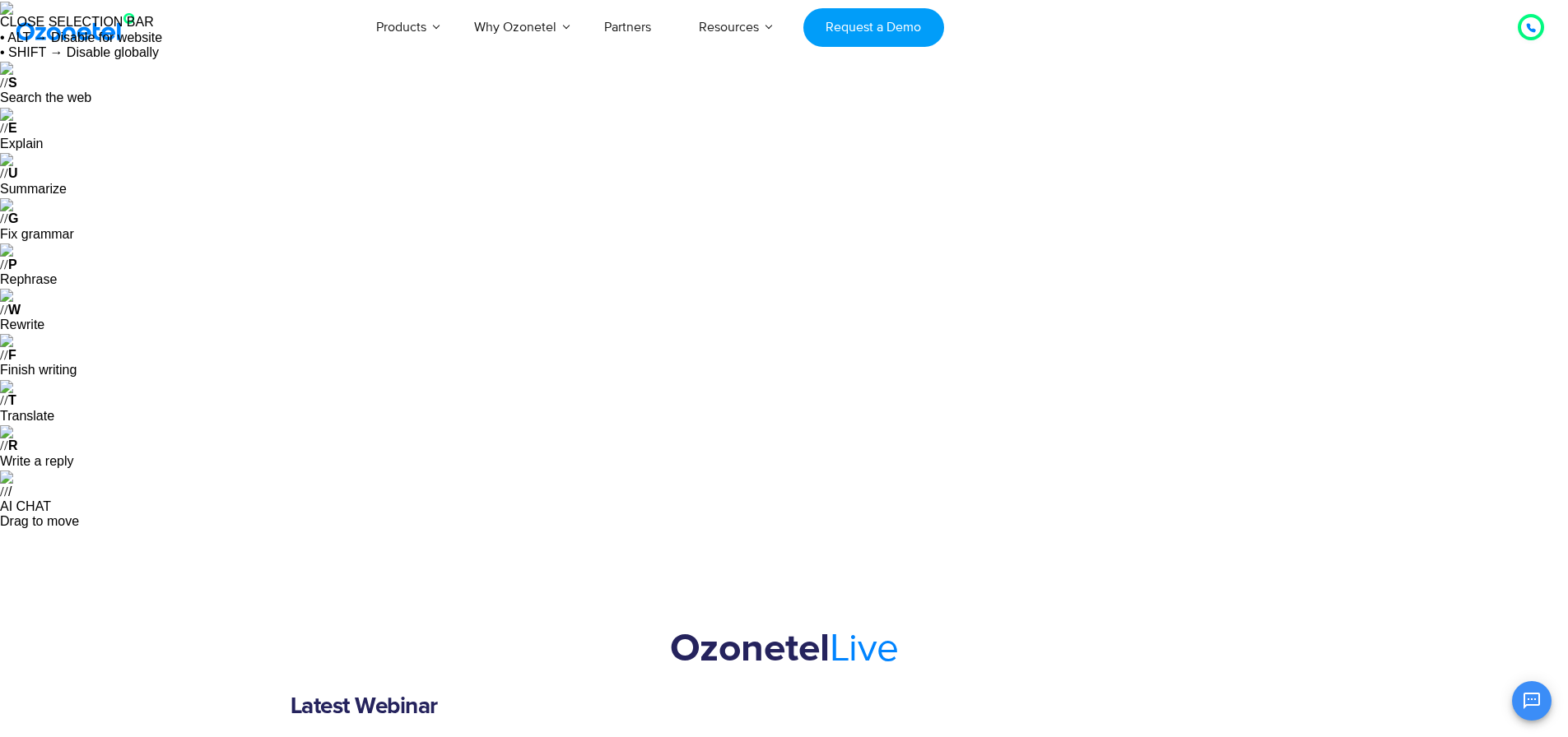
drag, startPoint x: 673, startPoint y: 112, endPoint x: 832, endPoint y: 113, distance: 159.0
click at [832, 626] on h2 "Ozonetel Live" at bounding box center [784, 649] width 987 height 46
copy h2 "Ozonetel"
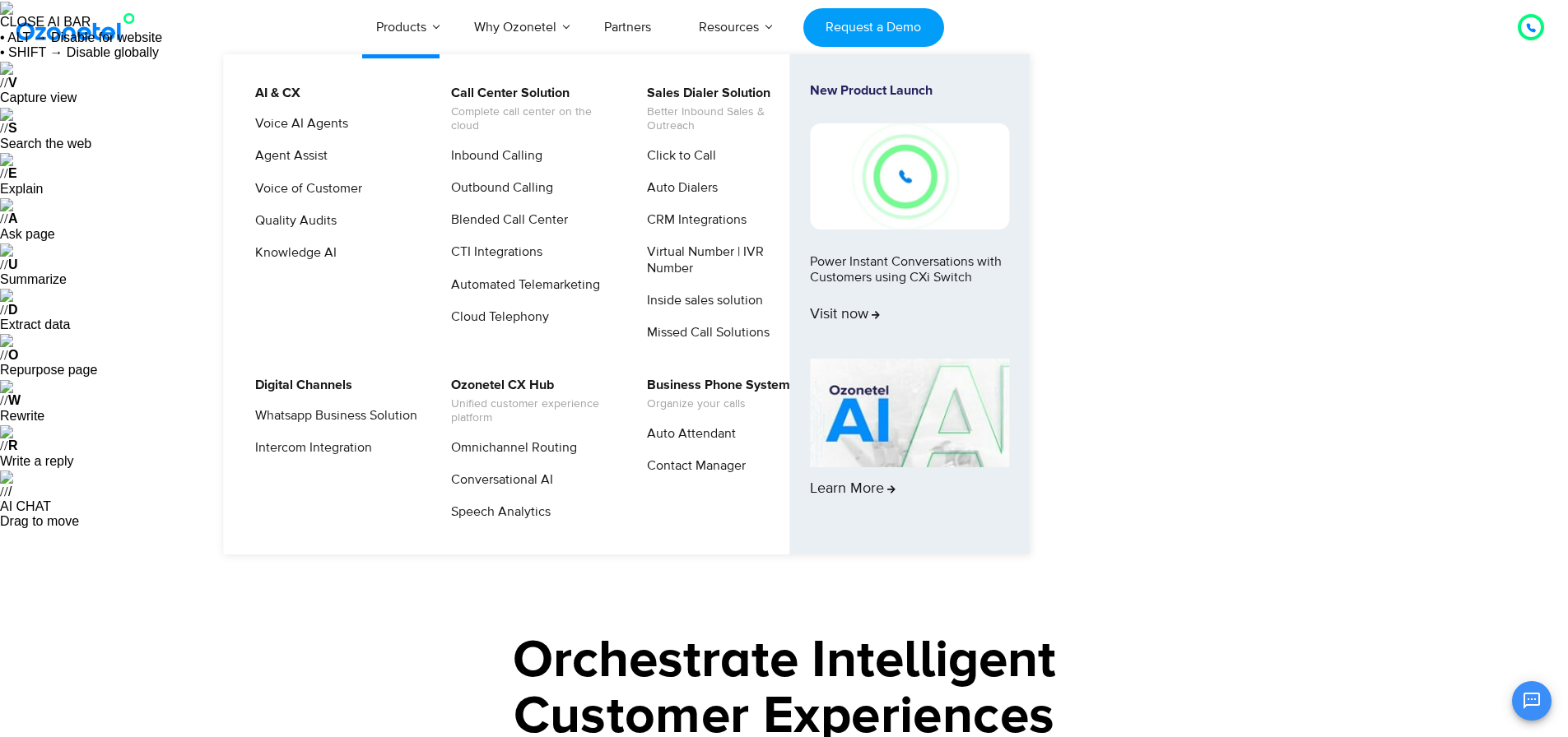
click at [775, 83] on link "New Product Launch Power Instant Conversations with Customers using CXi Switch …" at bounding box center [909, 218] width 199 height 269
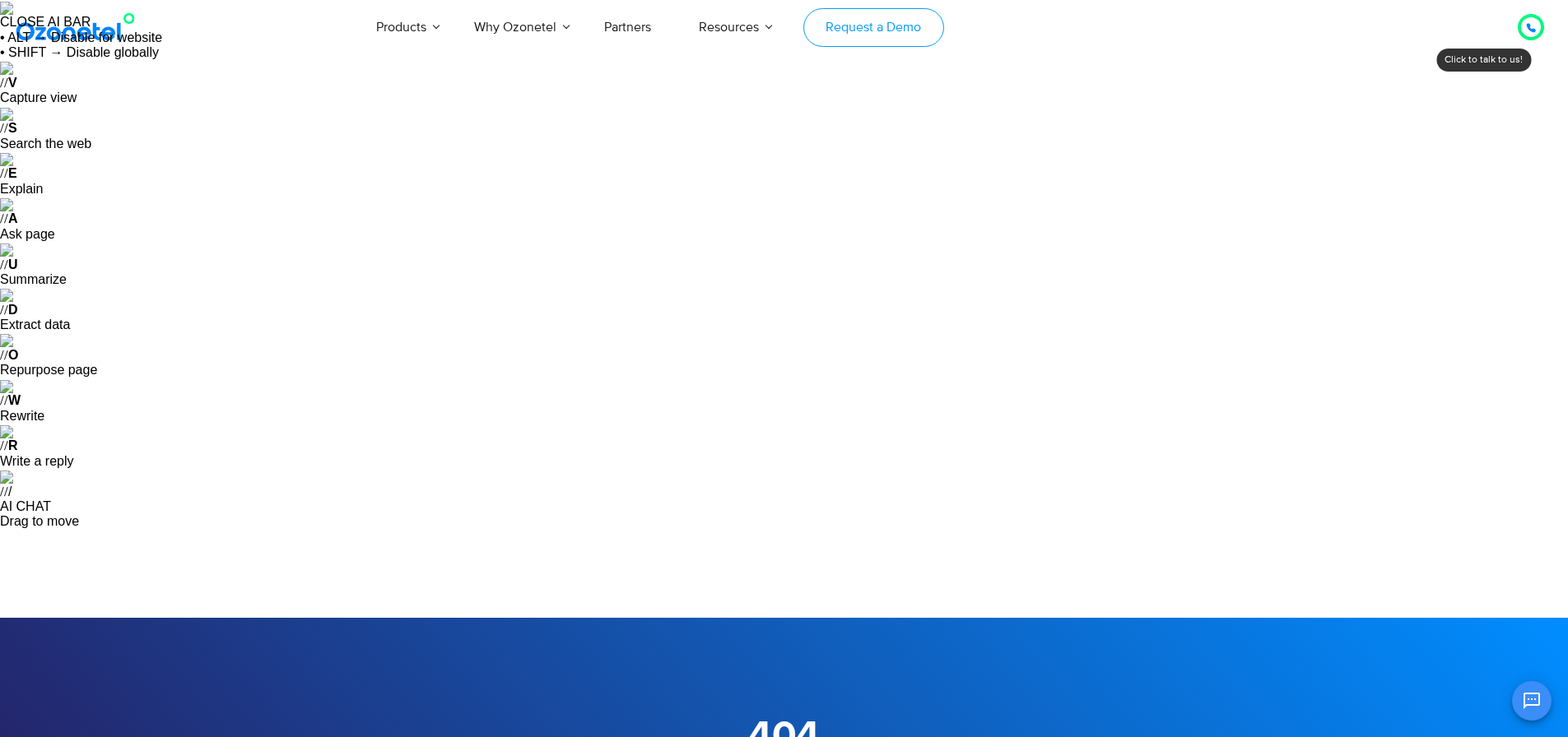
click at [823, 25] on link "Request a Demo" at bounding box center [874, 27] width 141 height 38
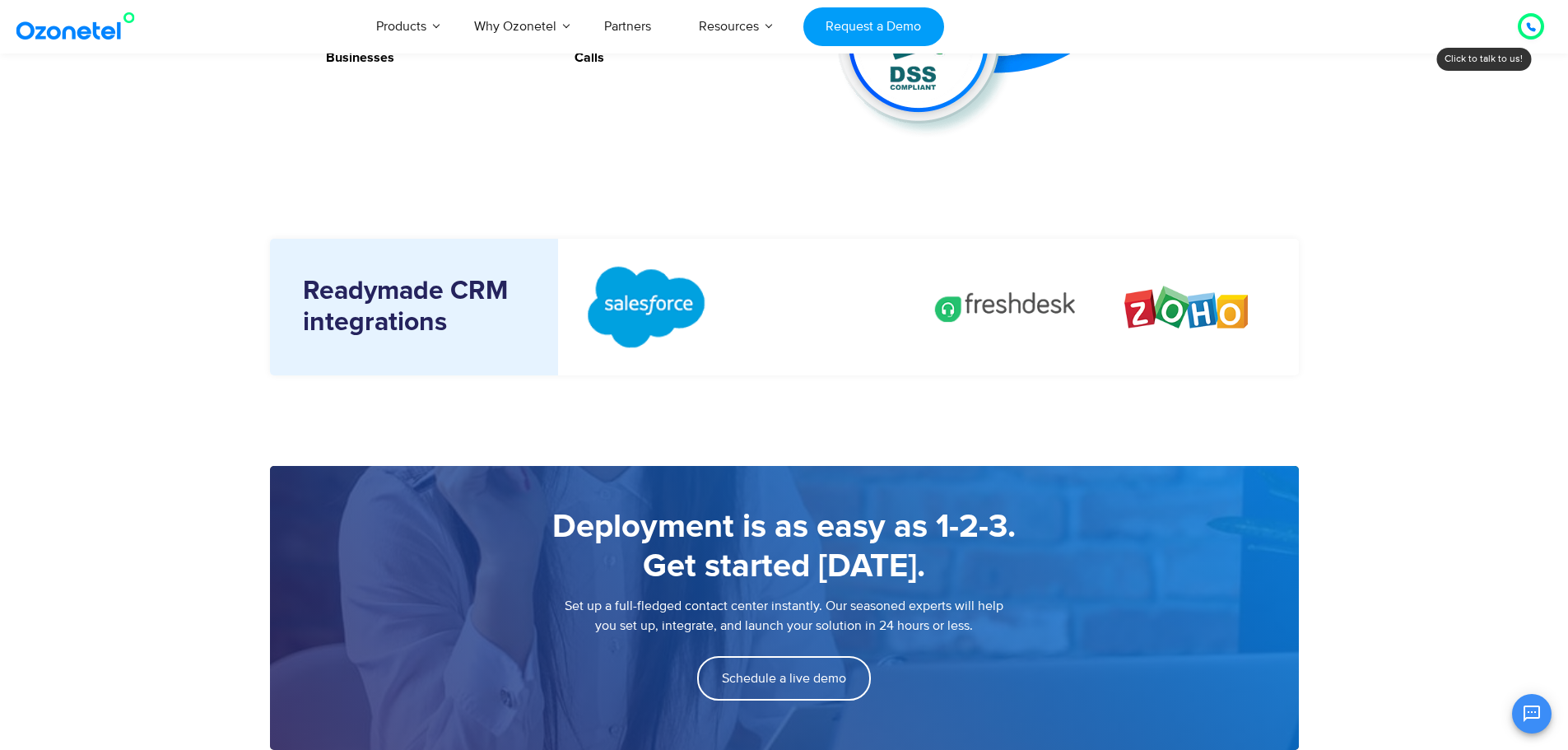
scroll to position [2552, 0]
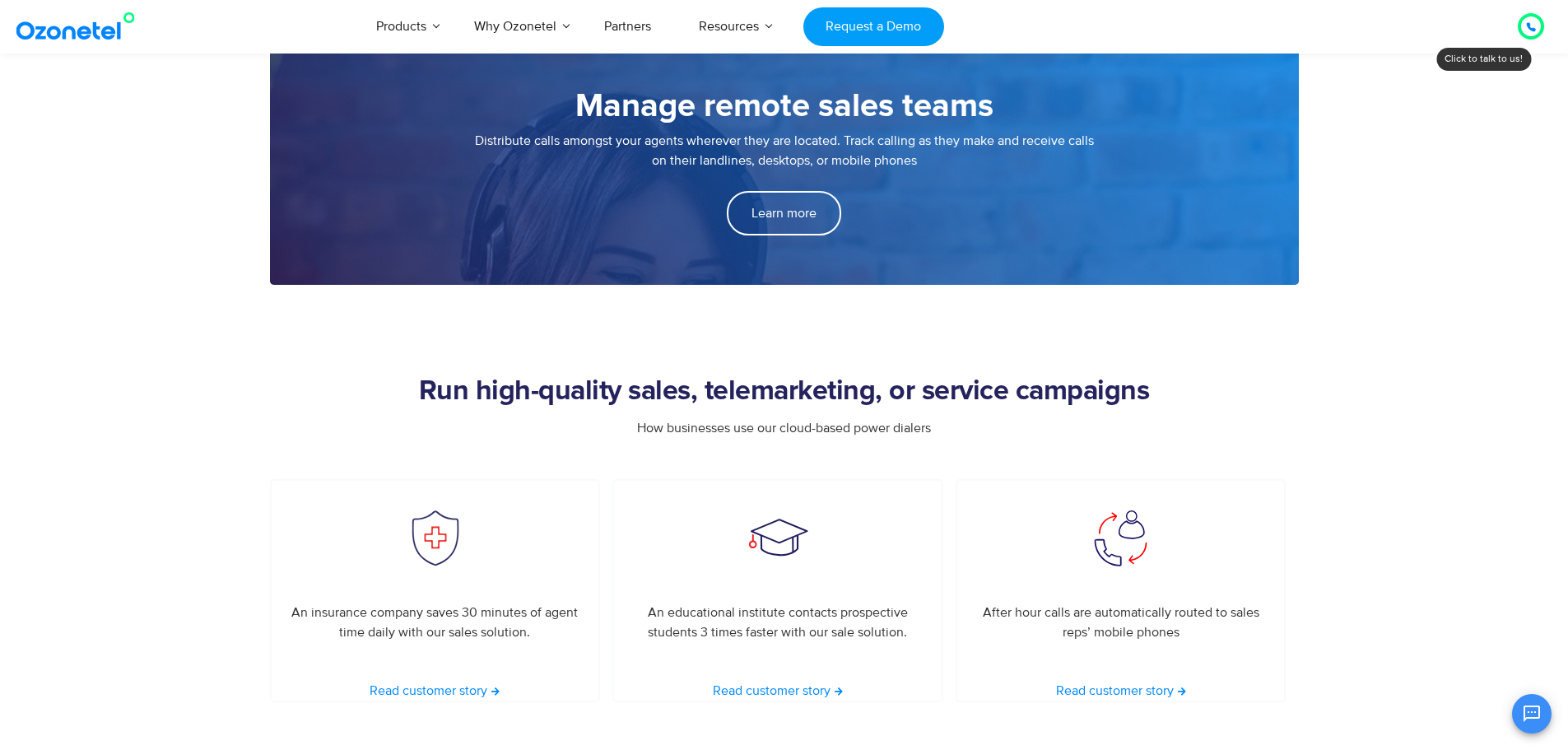
scroll to position [3292, 0]
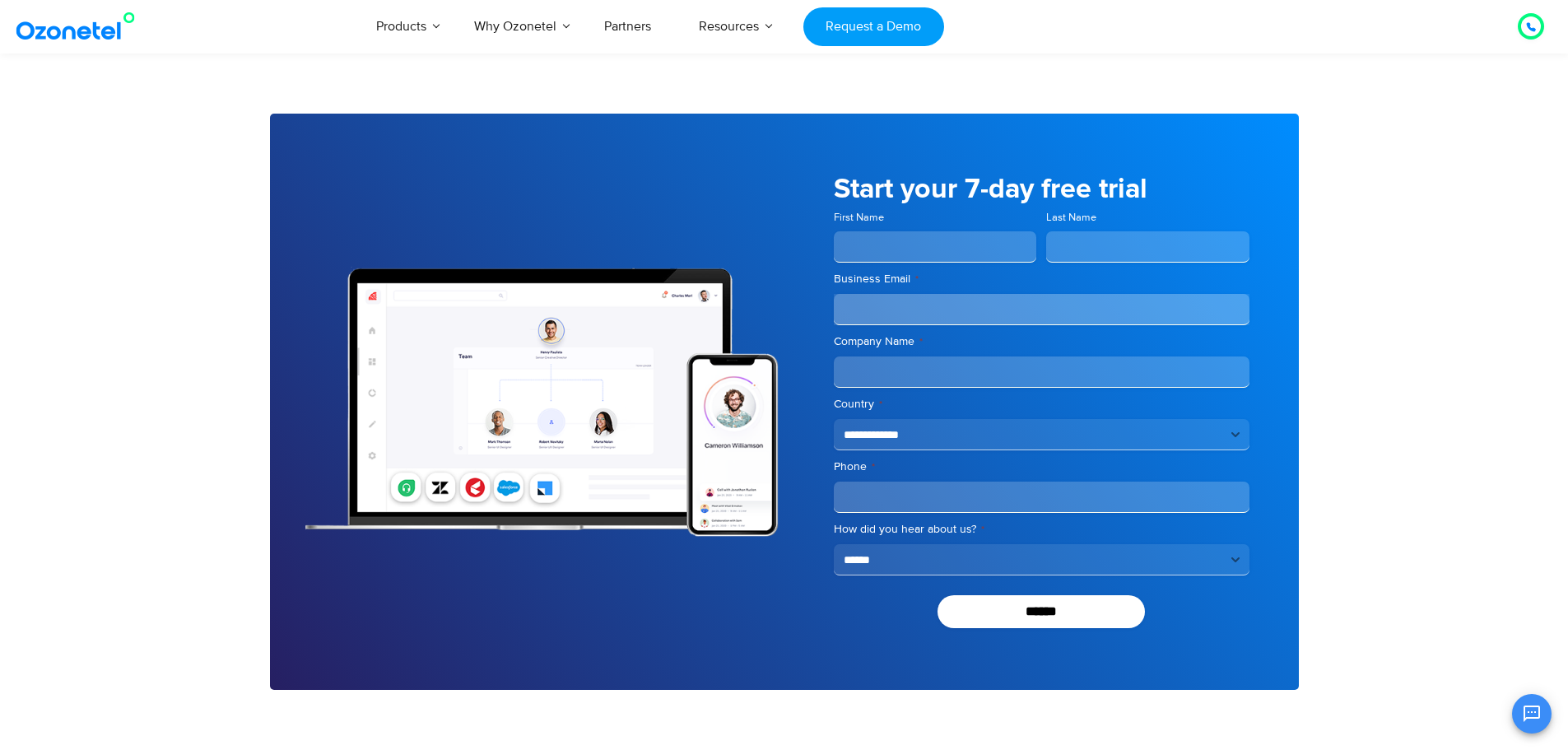
scroll to position [3522, 0]
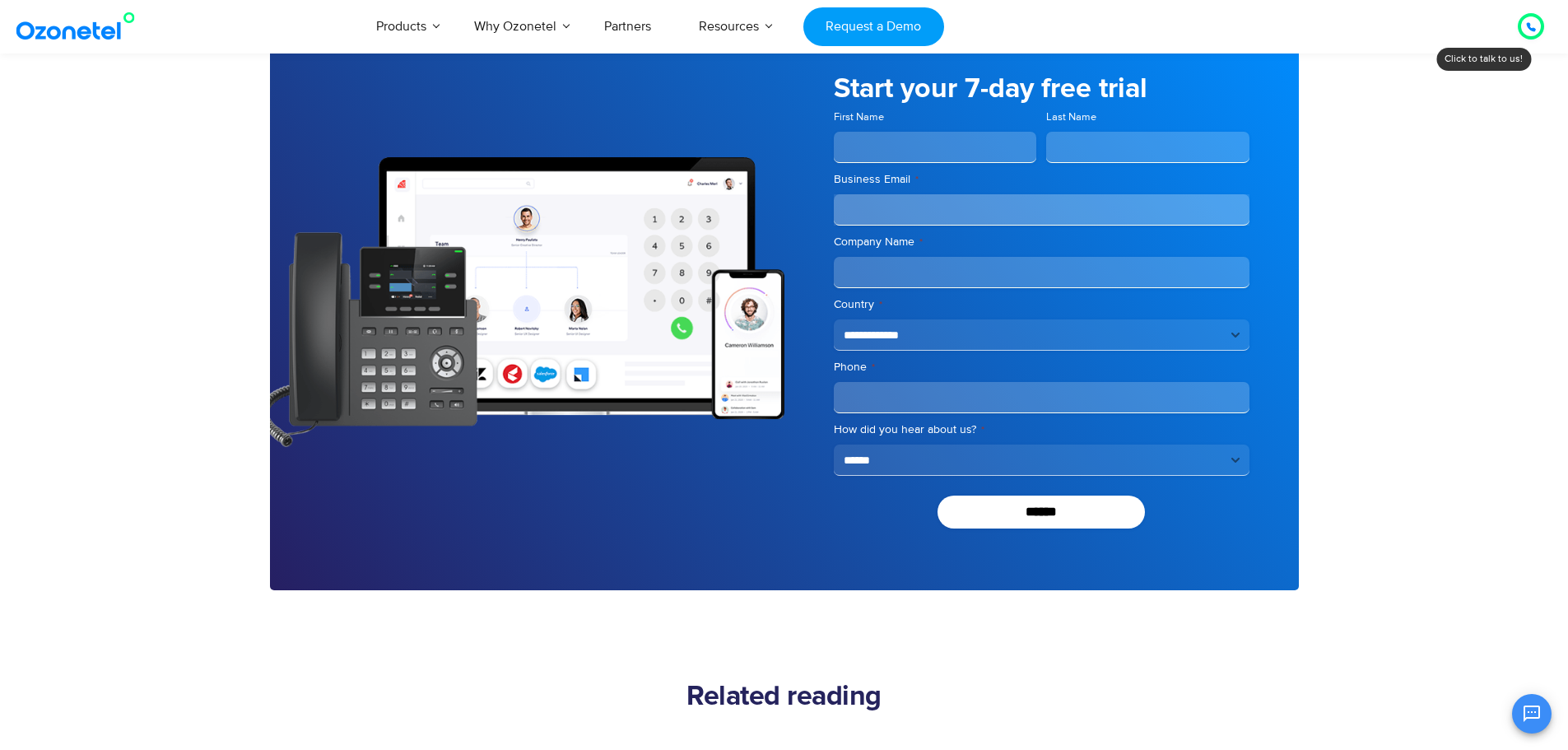
scroll to position [5245, 0]
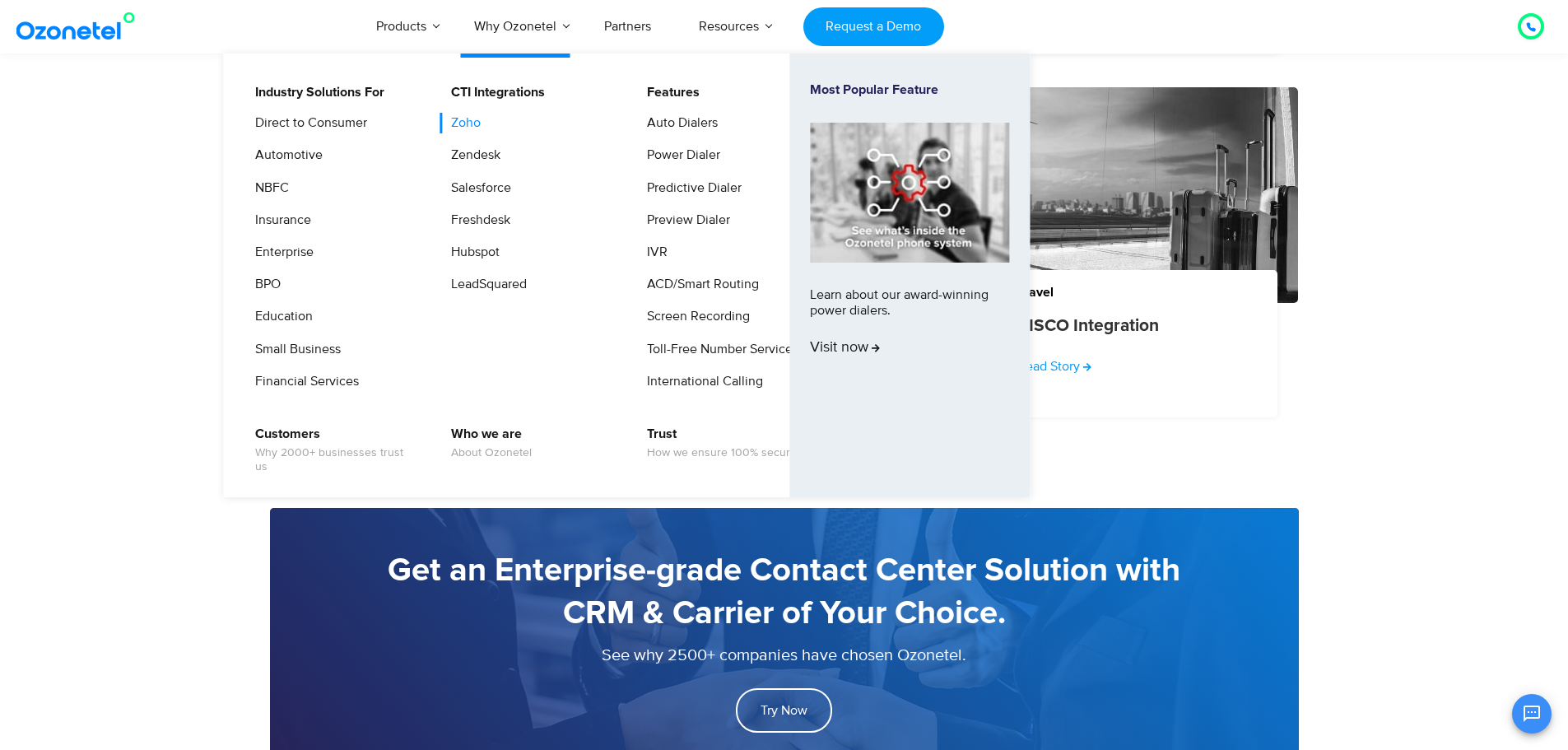
scroll to position [2634, 0]
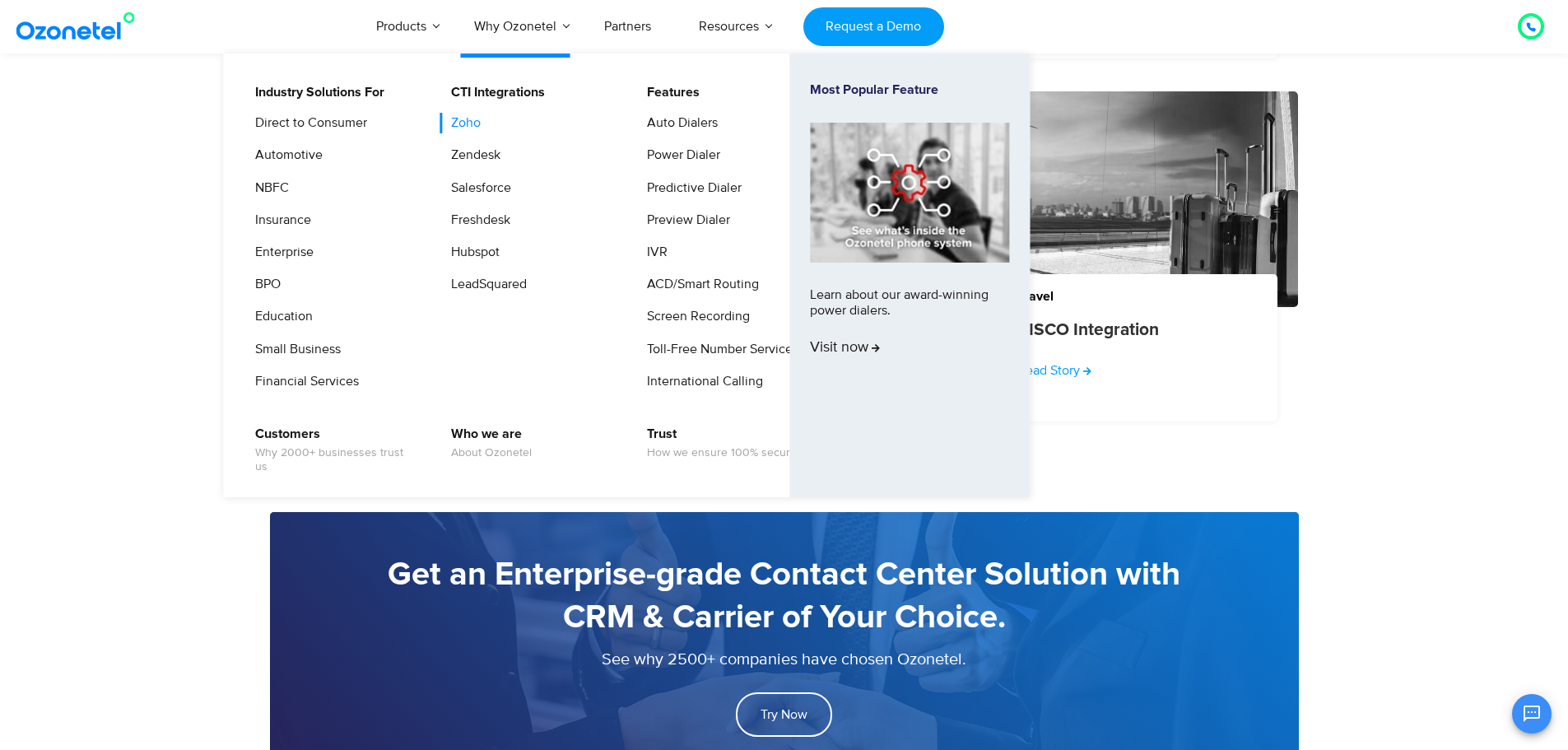
click at [474, 119] on link "Zoho" at bounding box center [462, 123] width 43 height 20
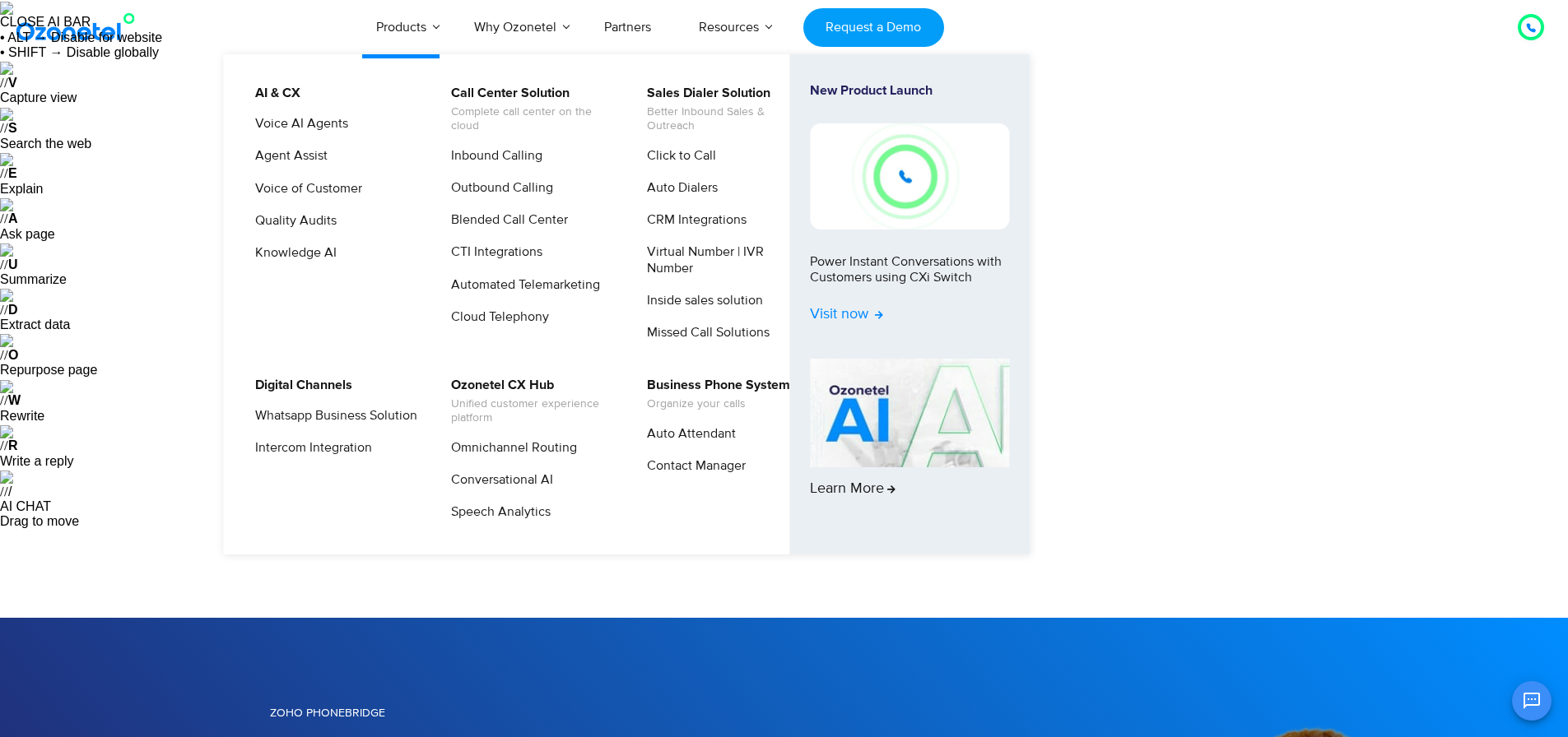
click at [857, 322] on span "Visit now" at bounding box center [846, 315] width 73 height 18
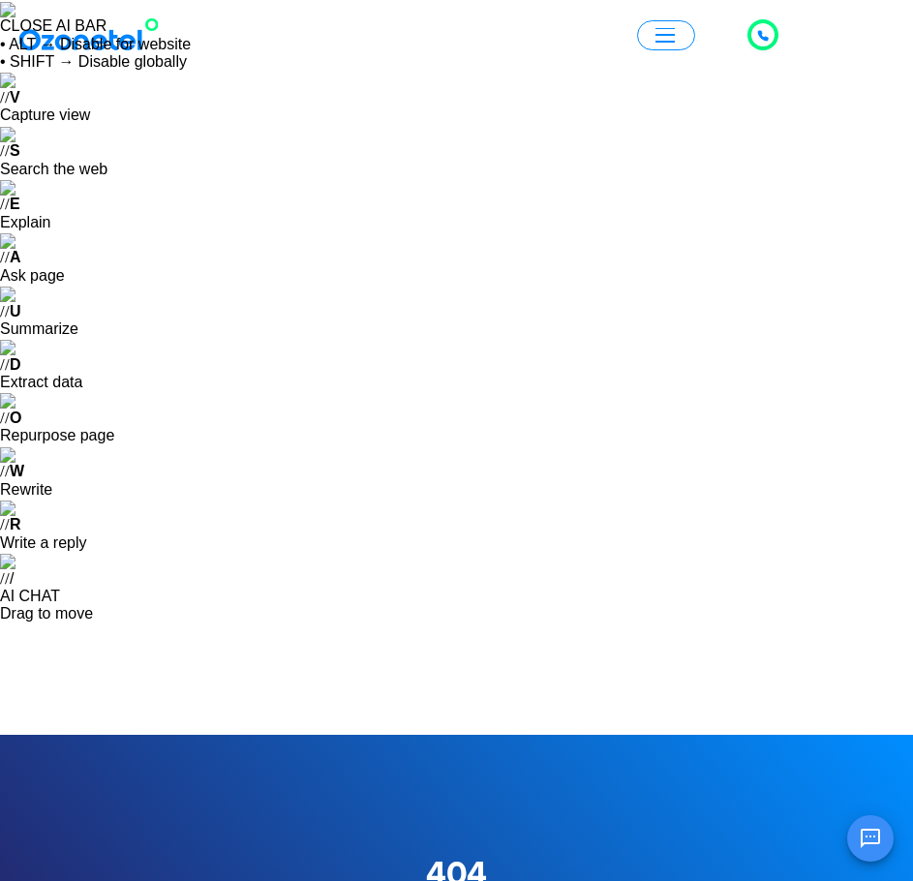
click at [62, 48] on img at bounding box center [93, 34] width 157 height 35
